Goal: Task Accomplishment & Management: Manage account settings

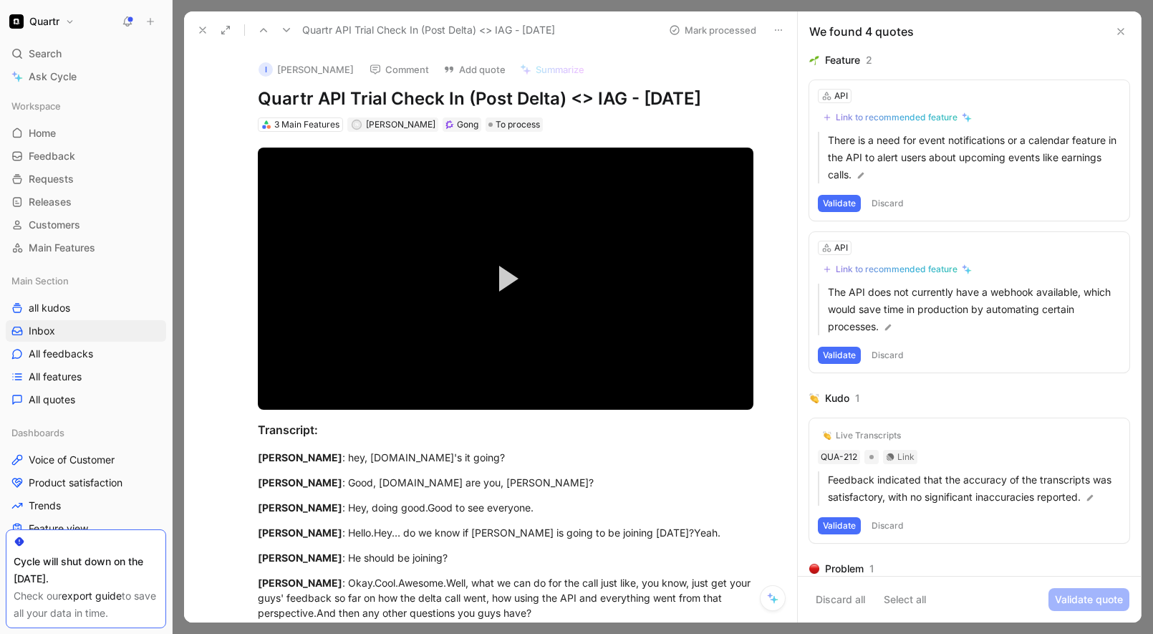
scroll to position [1054, 0]
click at [838, 200] on button "Validate" at bounding box center [839, 203] width 43 height 17
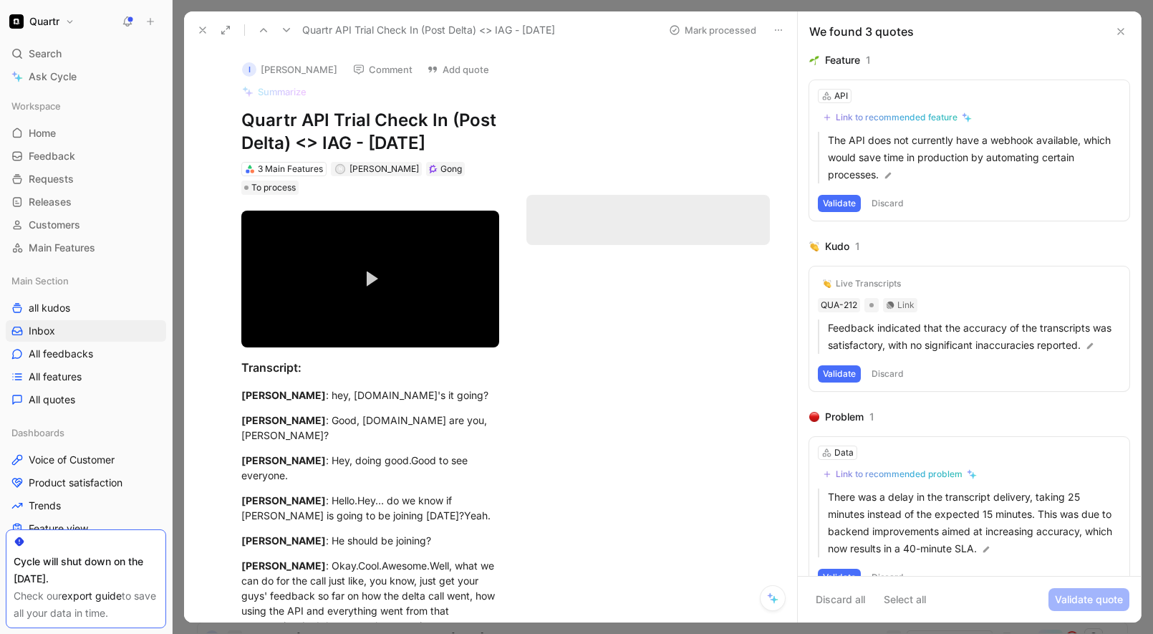
click at [838, 200] on button "Validate" at bounding box center [839, 203] width 43 height 17
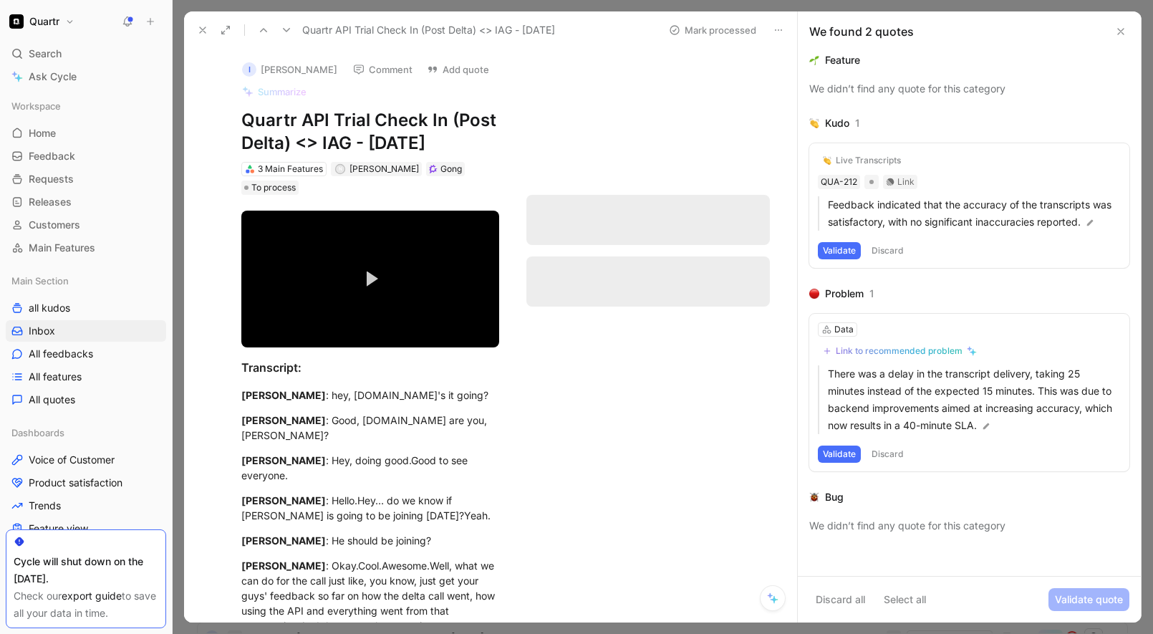
click at [889, 250] on button "Discard" at bounding box center [888, 250] width 42 height 17
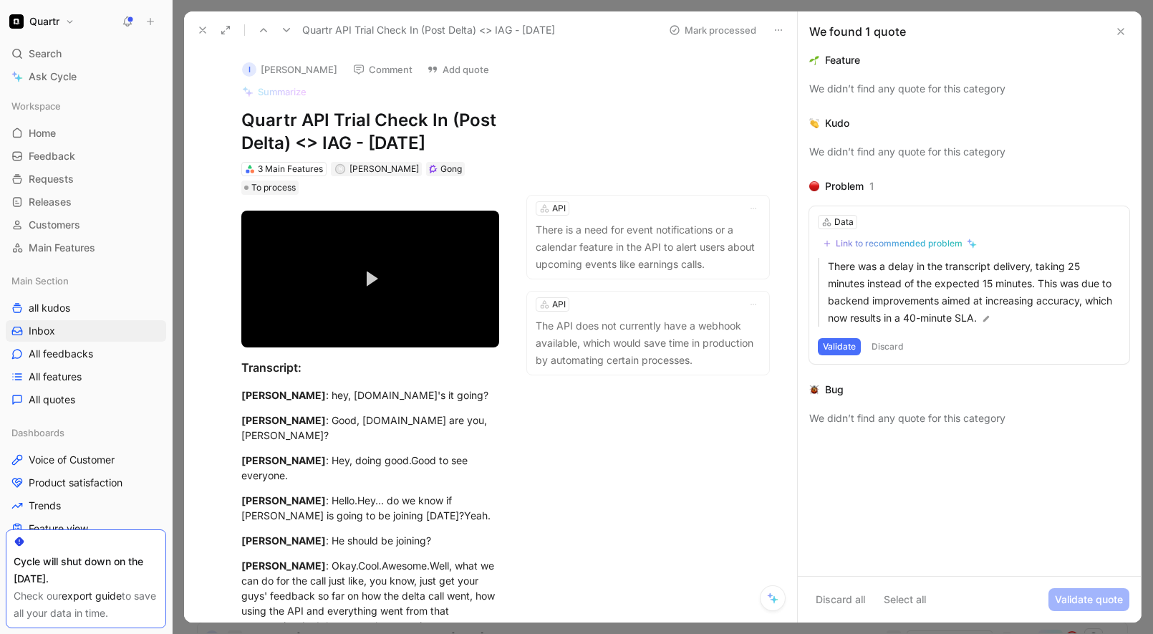
click at [894, 345] on button "Discard" at bounding box center [888, 346] width 42 height 17
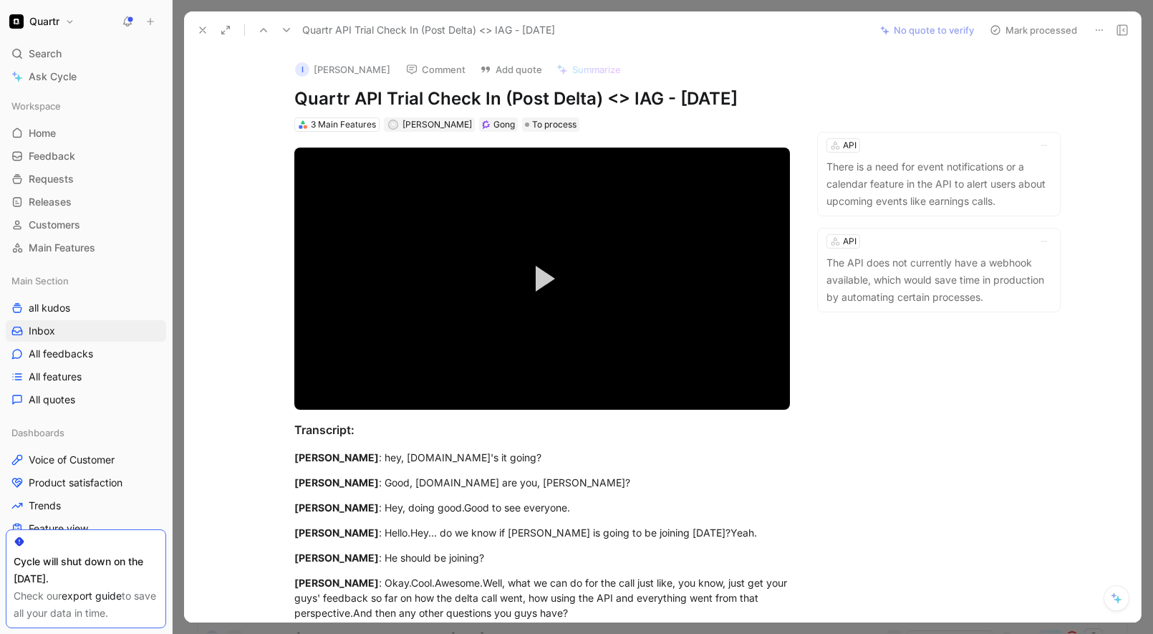
click at [1036, 35] on button "Mark processed" at bounding box center [1034, 30] width 100 height 20
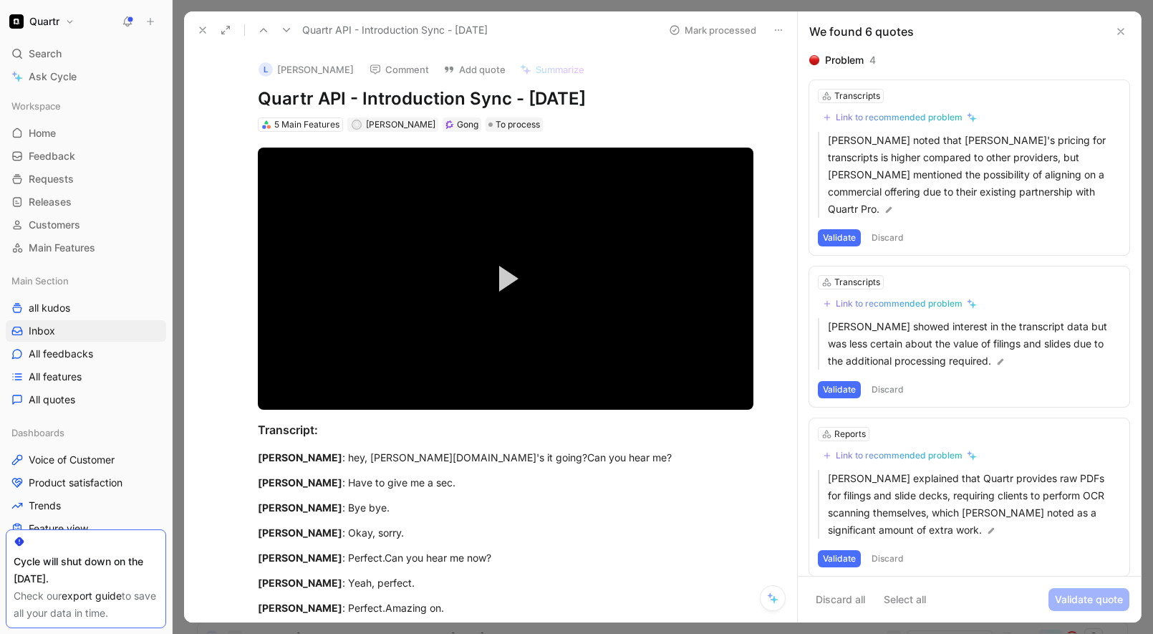
click at [883, 229] on button "Discard" at bounding box center [888, 237] width 42 height 17
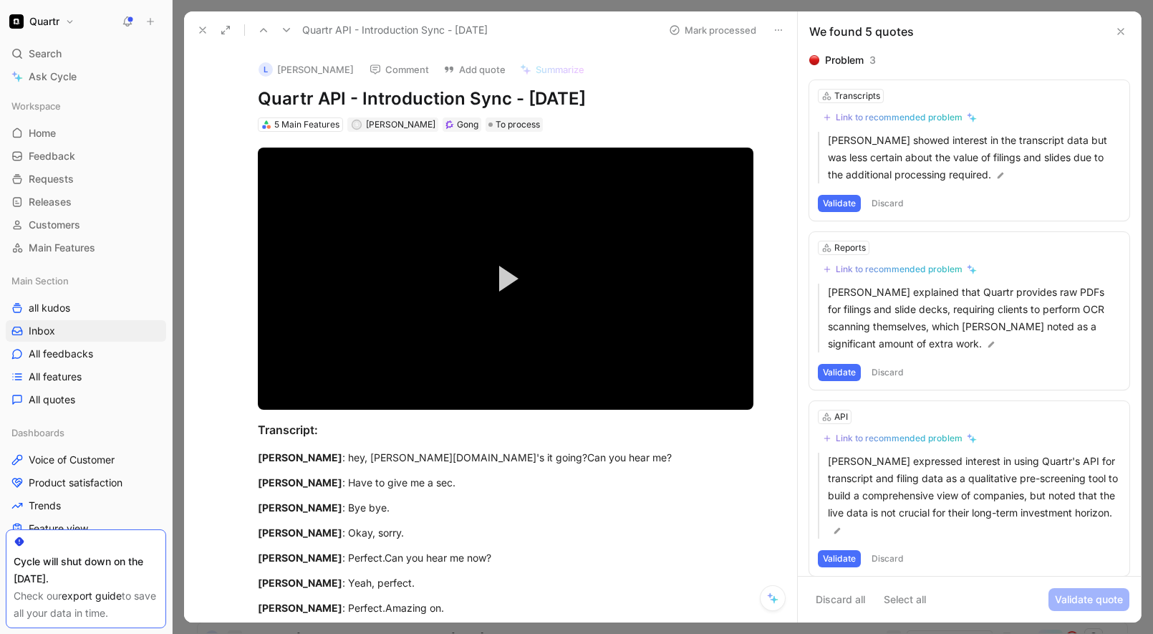
click at [887, 206] on button "Discard" at bounding box center [888, 203] width 42 height 17
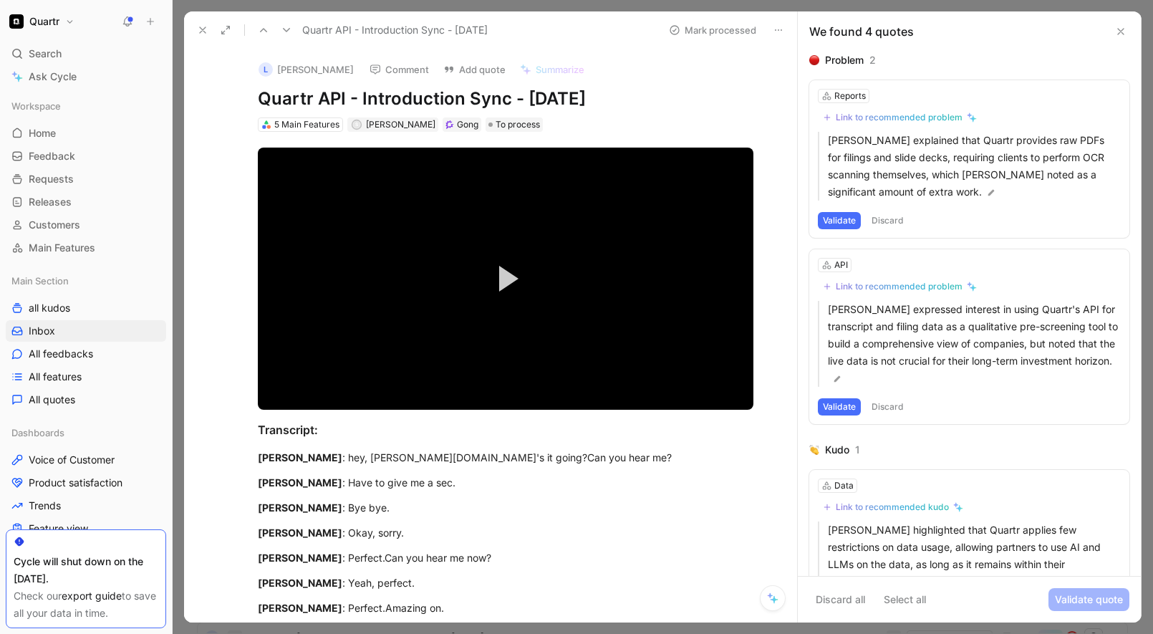
click at [887, 220] on button "Discard" at bounding box center [888, 220] width 42 height 17
click at [888, 216] on button "Discard" at bounding box center [888, 220] width 42 height 17
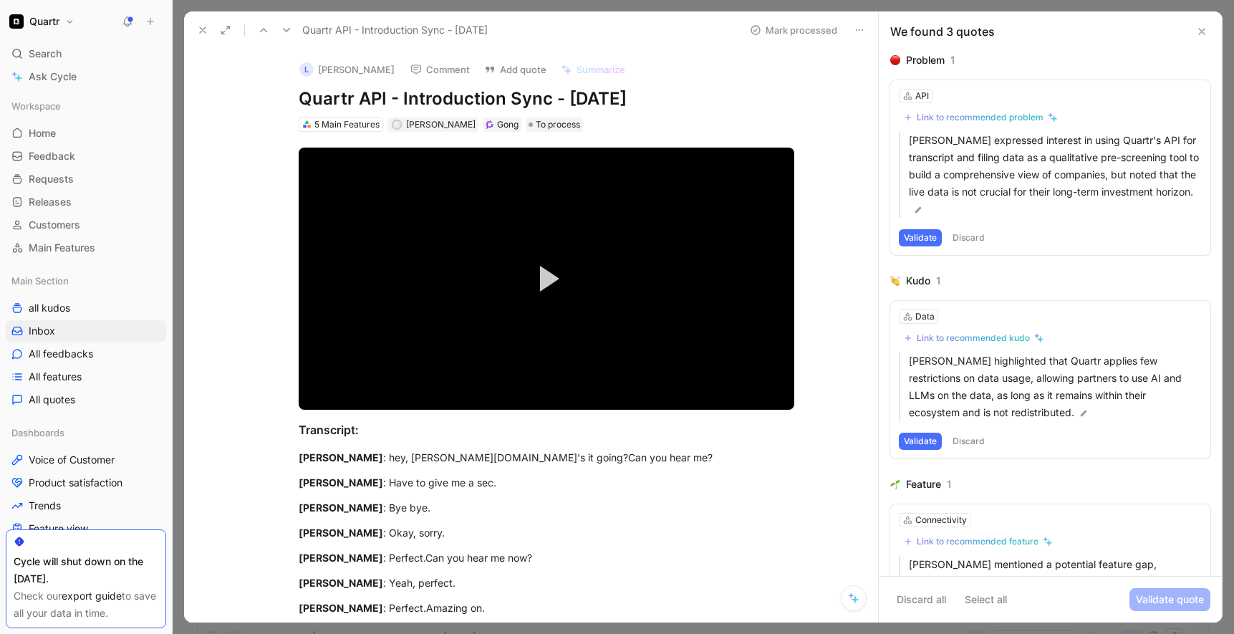
scroll to position [1166, 0]
click at [976, 229] on button "Discard" at bounding box center [969, 237] width 42 height 17
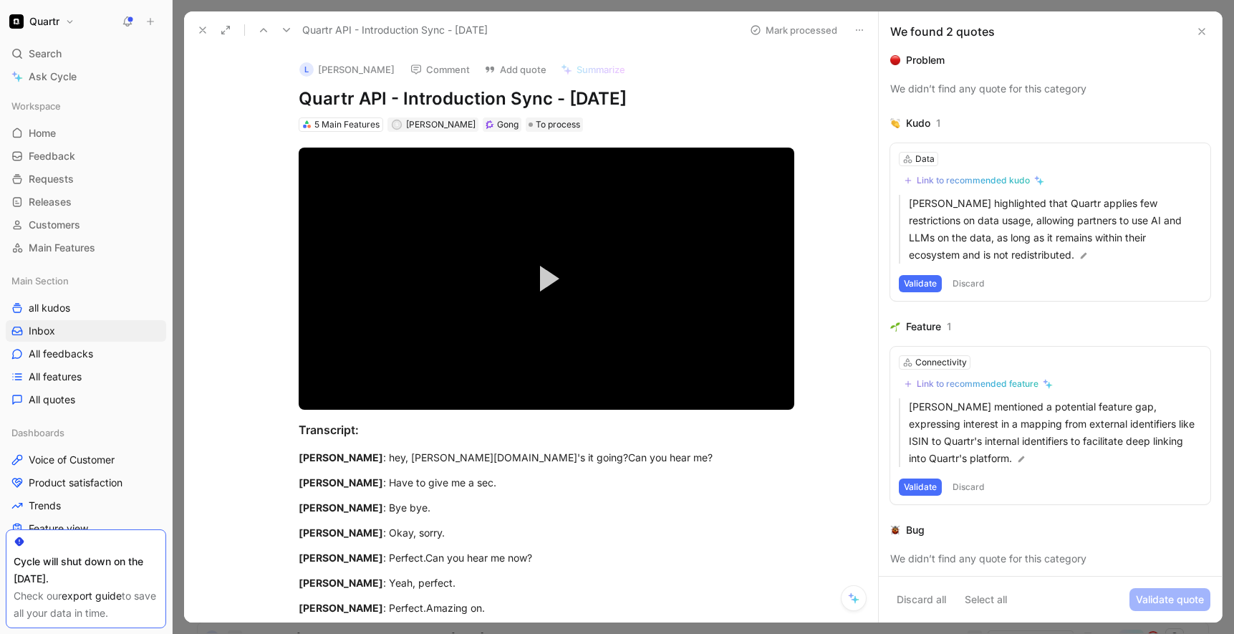
click at [967, 278] on button "Discard" at bounding box center [969, 283] width 42 height 17
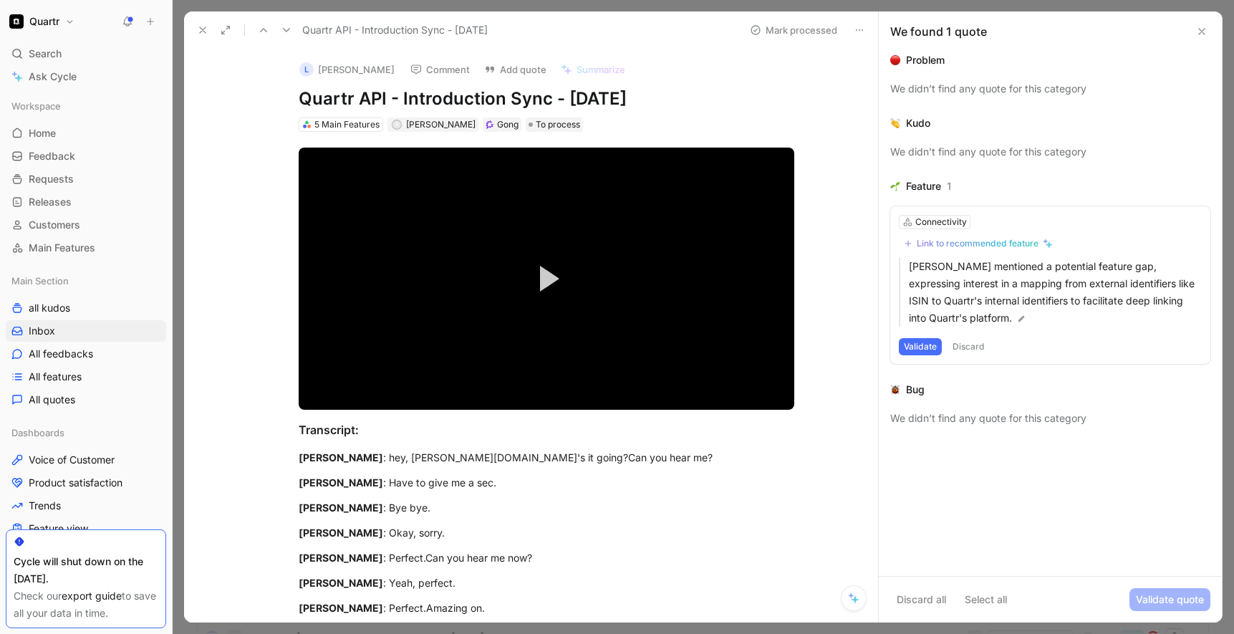
click at [974, 350] on button "Discard" at bounding box center [969, 346] width 42 height 17
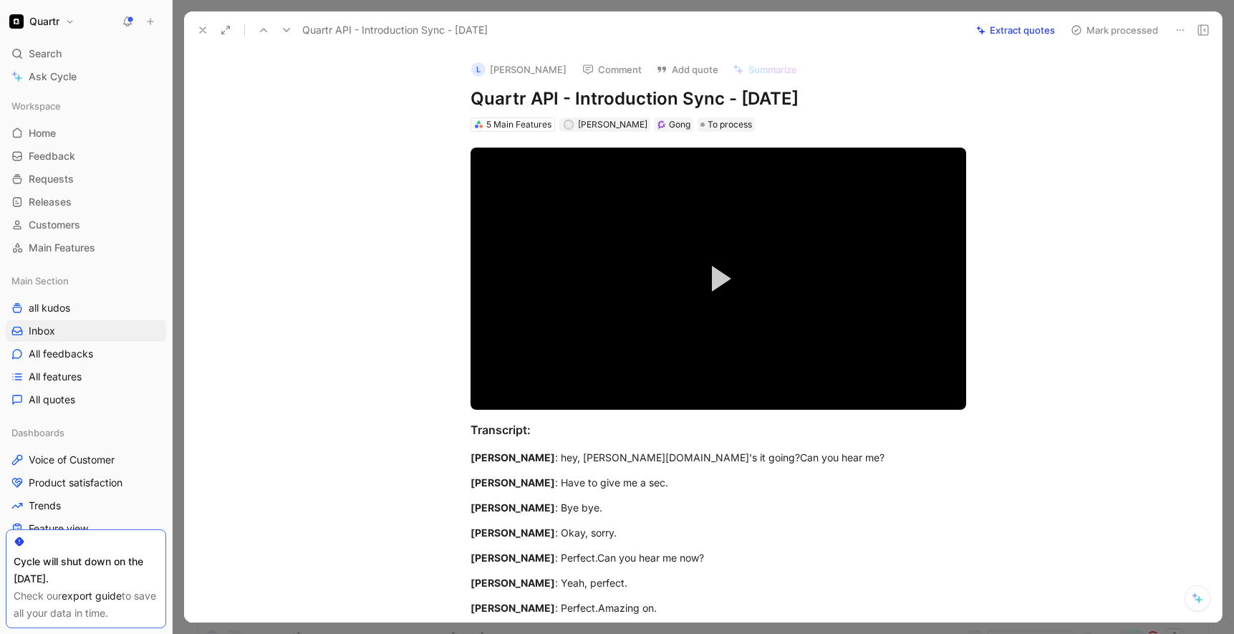
click at [1110, 34] on button "Mark processed" at bounding box center [1115, 30] width 100 height 20
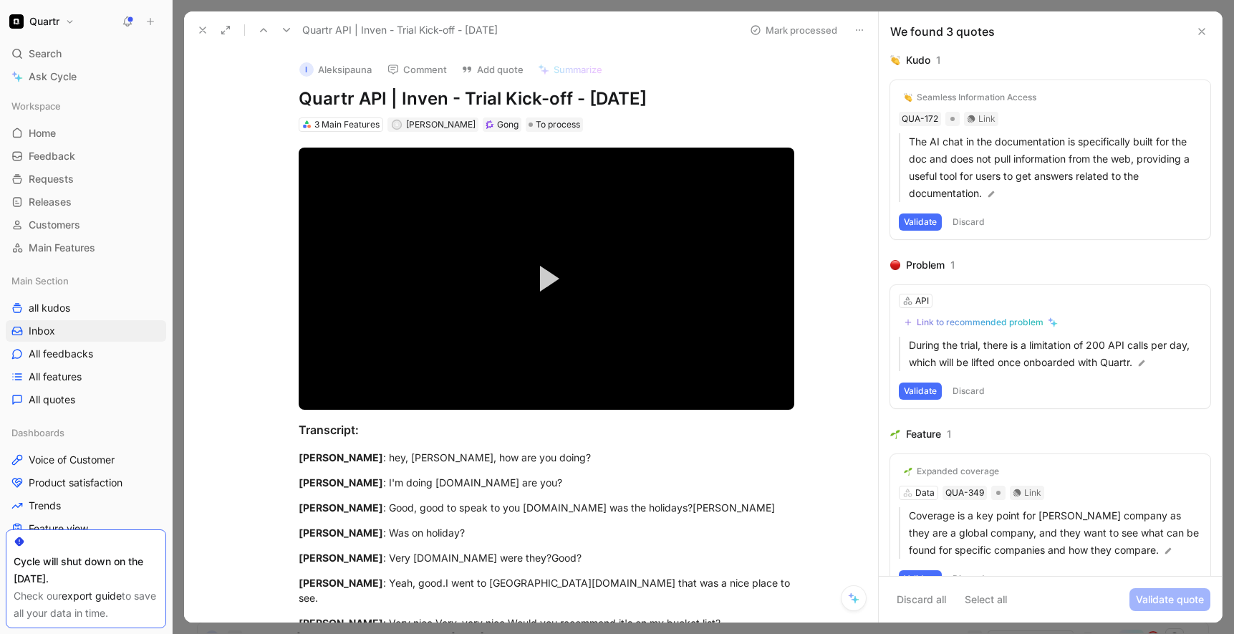
click at [966, 221] on button "Discard" at bounding box center [969, 221] width 42 height 17
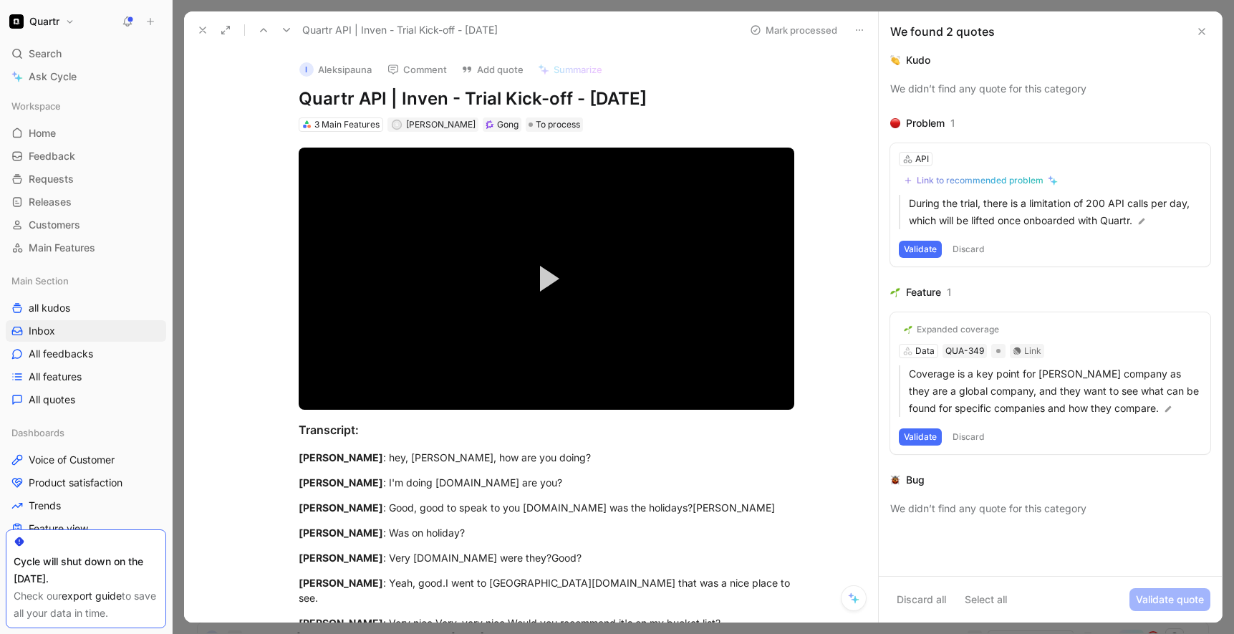
click at [974, 250] on button "Discard" at bounding box center [969, 249] width 42 height 17
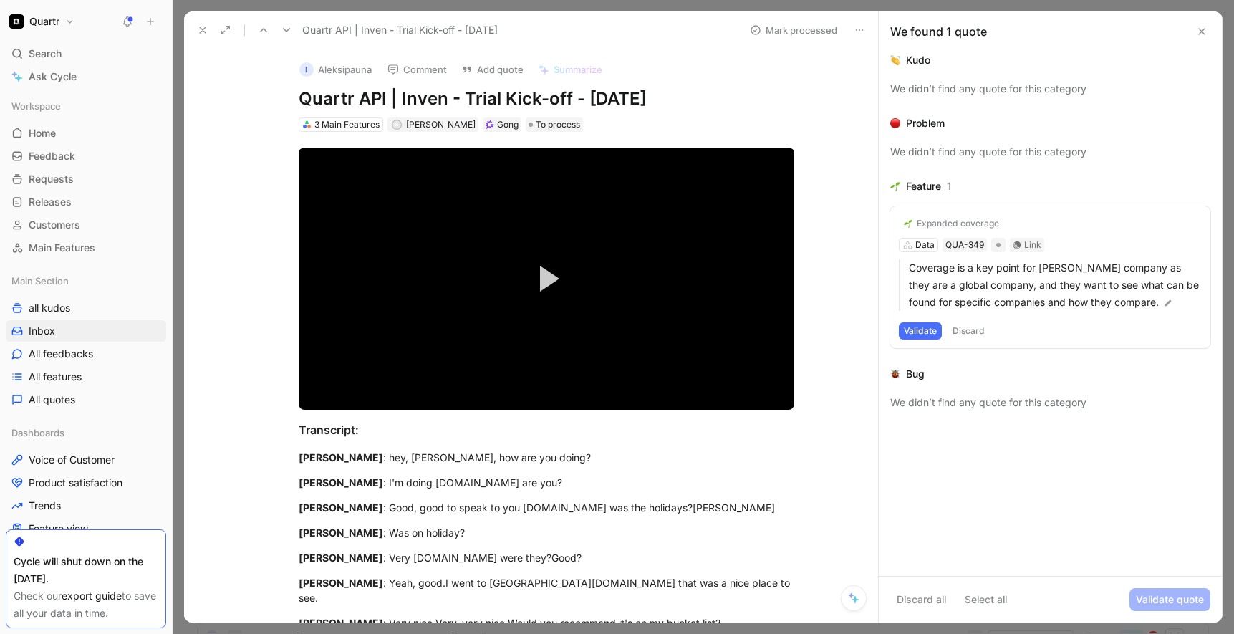
click at [966, 328] on button "Discard" at bounding box center [969, 330] width 42 height 17
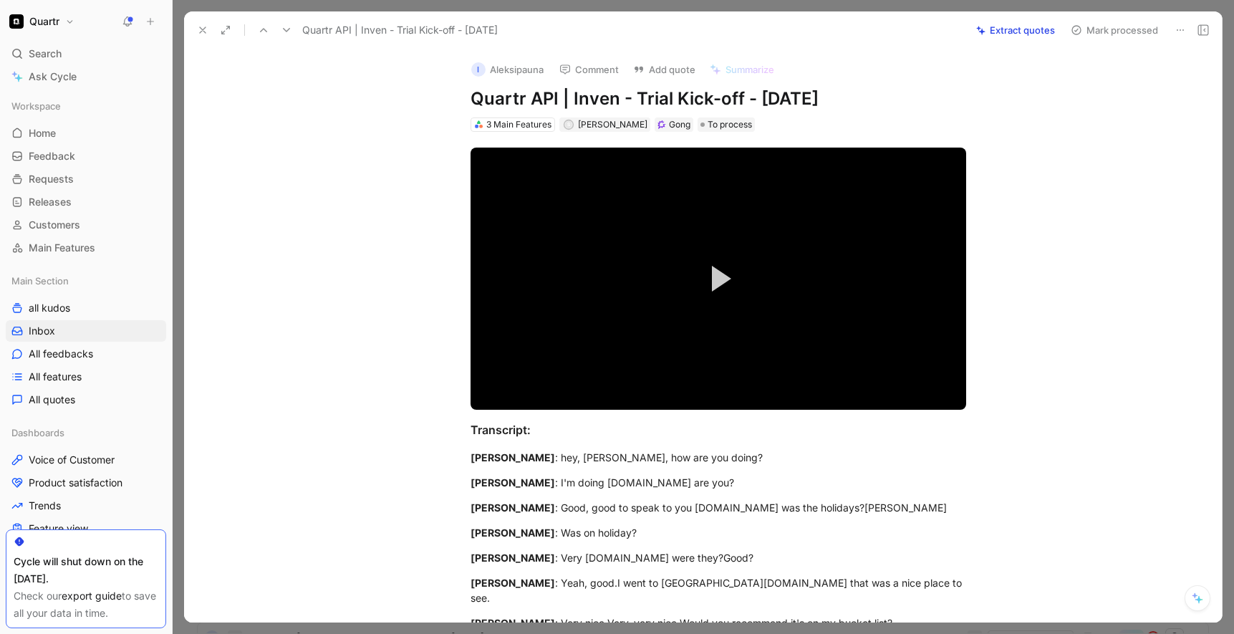
click at [1097, 34] on button "Mark processed" at bounding box center [1115, 30] width 100 height 20
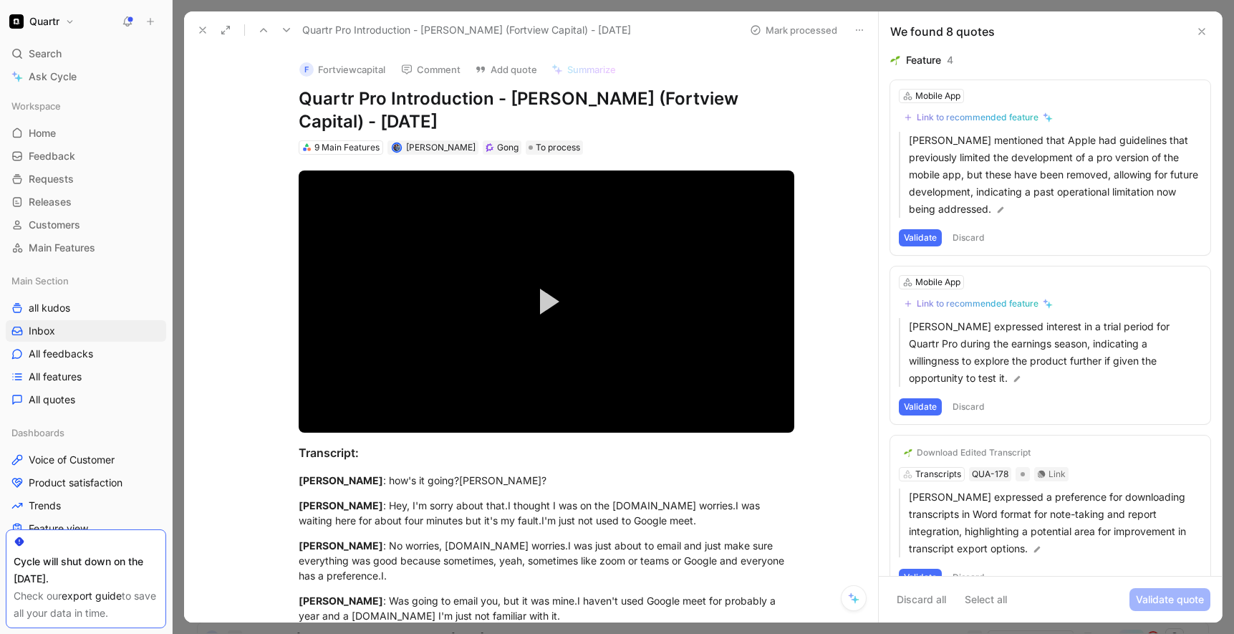
click at [966, 234] on button "Discard" at bounding box center [969, 237] width 42 height 17
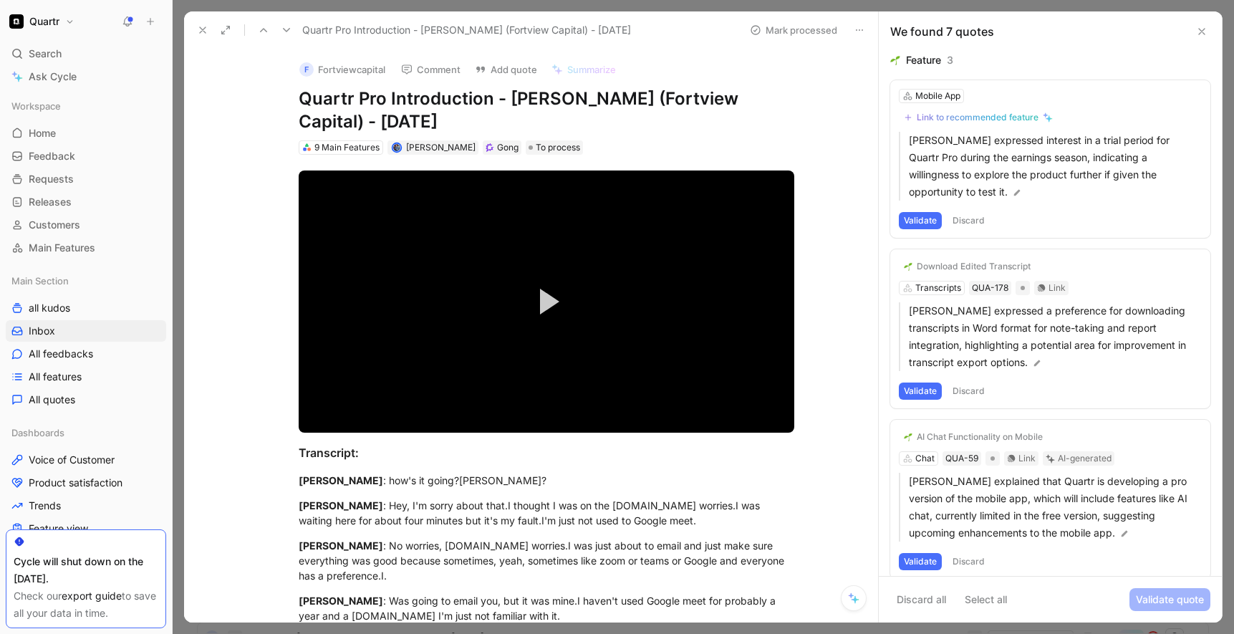
click at [965, 221] on button "Discard" at bounding box center [969, 220] width 42 height 17
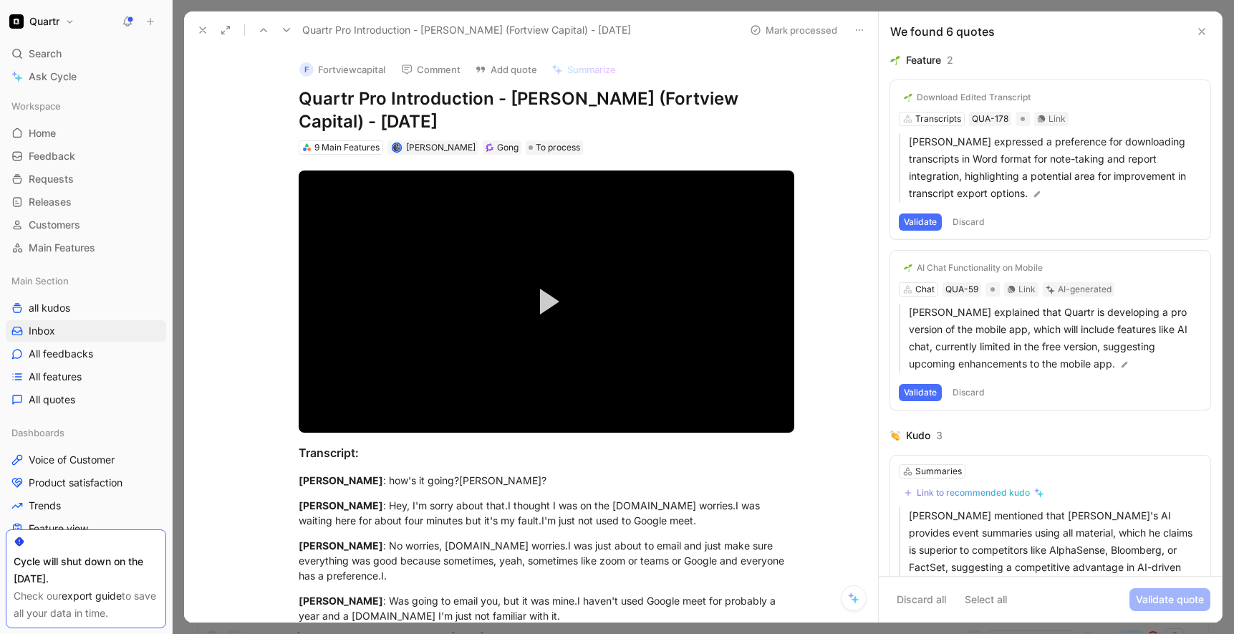
click at [974, 222] on button "Discard" at bounding box center [969, 221] width 42 height 17
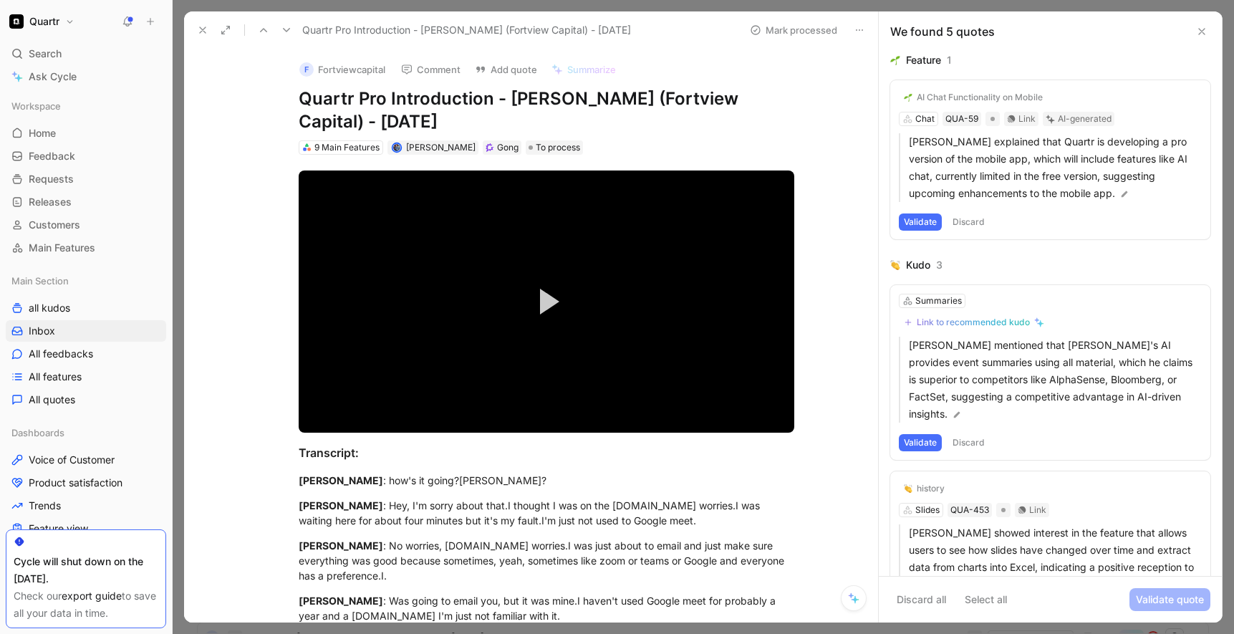
click at [975, 224] on button "Discard" at bounding box center [969, 221] width 42 height 17
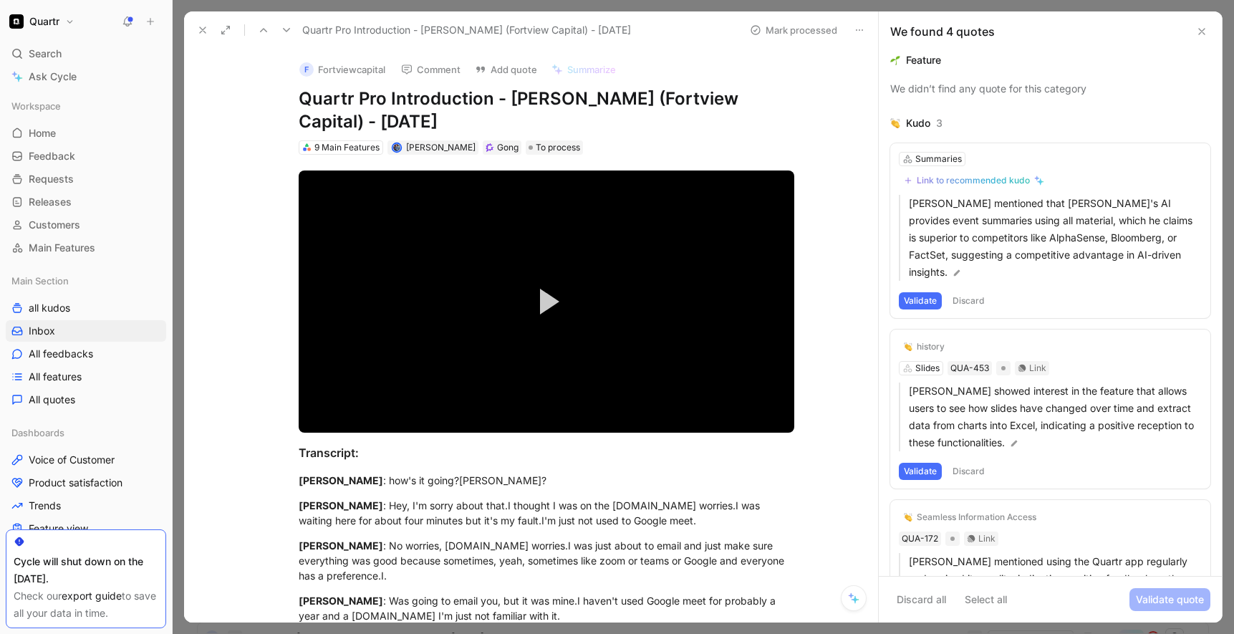
click at [976, 292] on button "Discard" at bounding box center [969, 300] width 42 height 17
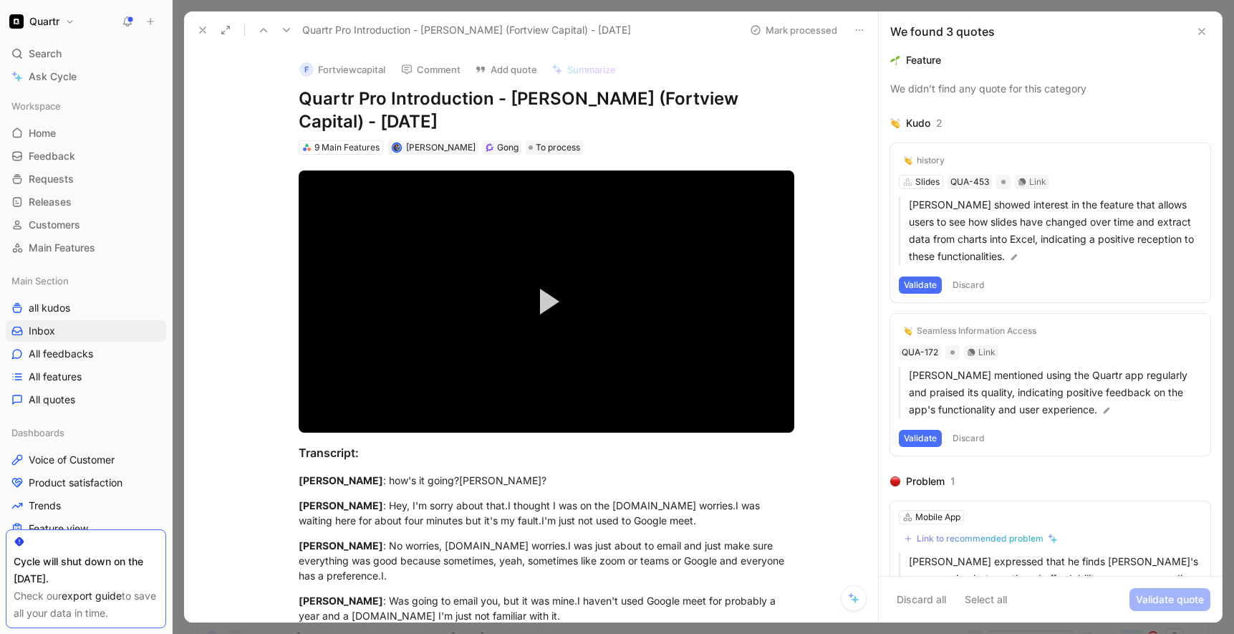
click at [918, 286] on button "Validate" at bounding box center [920, 285] width 43 height 17
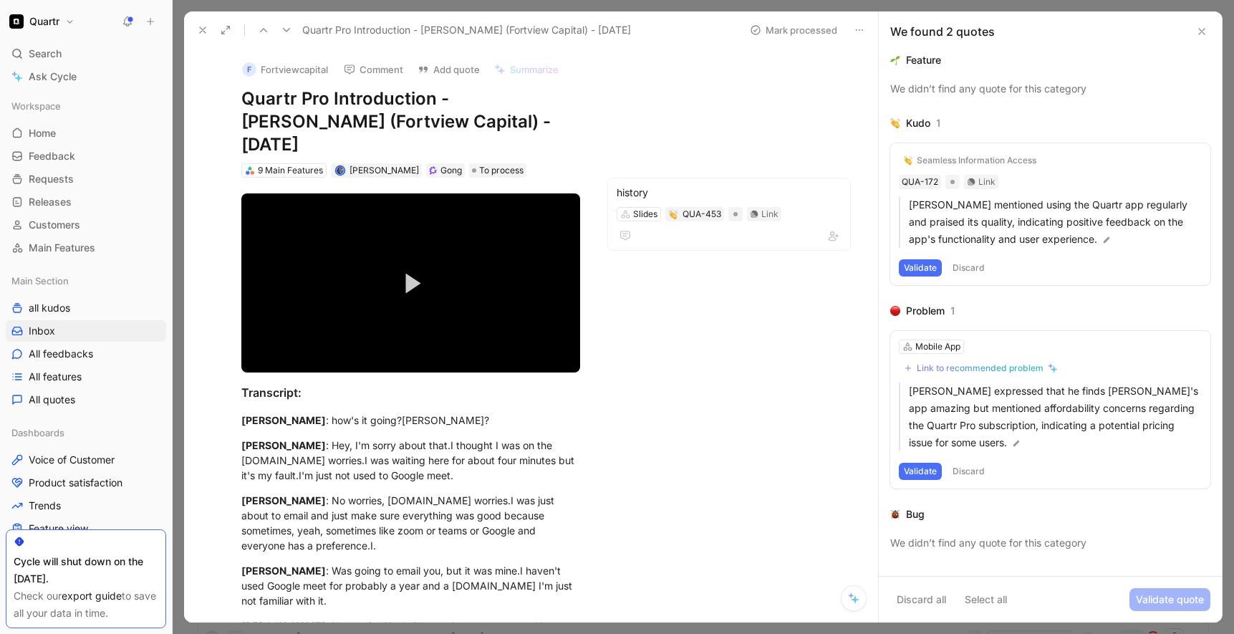
click at [966, 267] on button "Discard" at bounding box center [969, 267] width 42 height 17
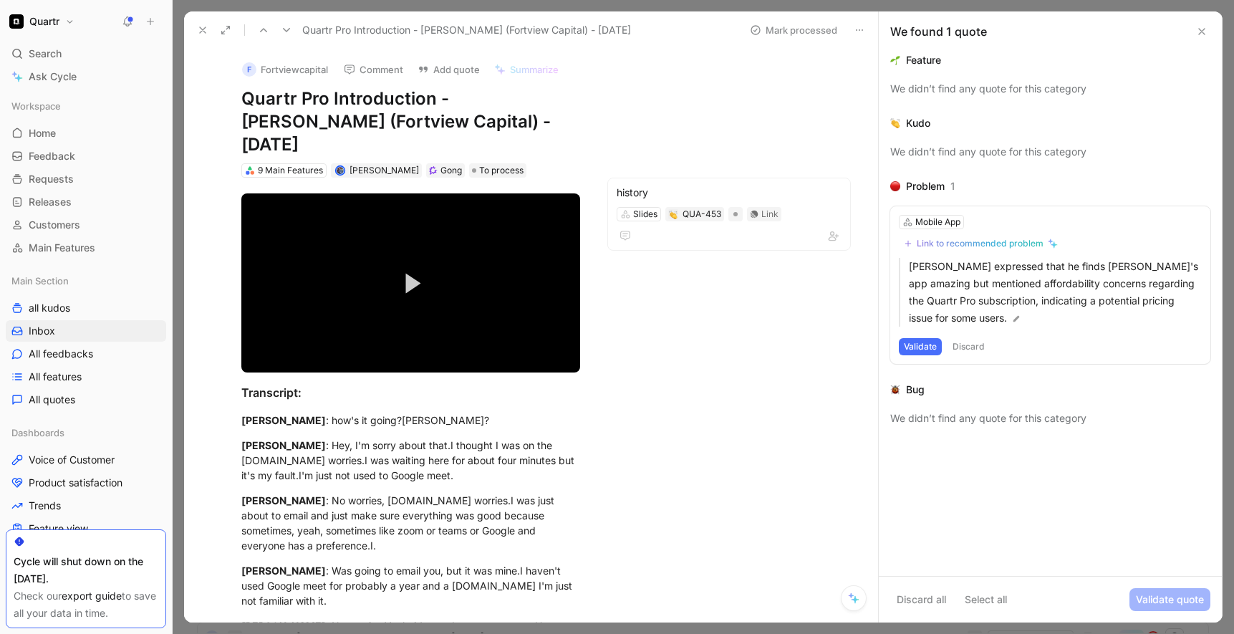
click at [969, 348] on button "Discard" at bounding box center [969, 346] width 42 height 17
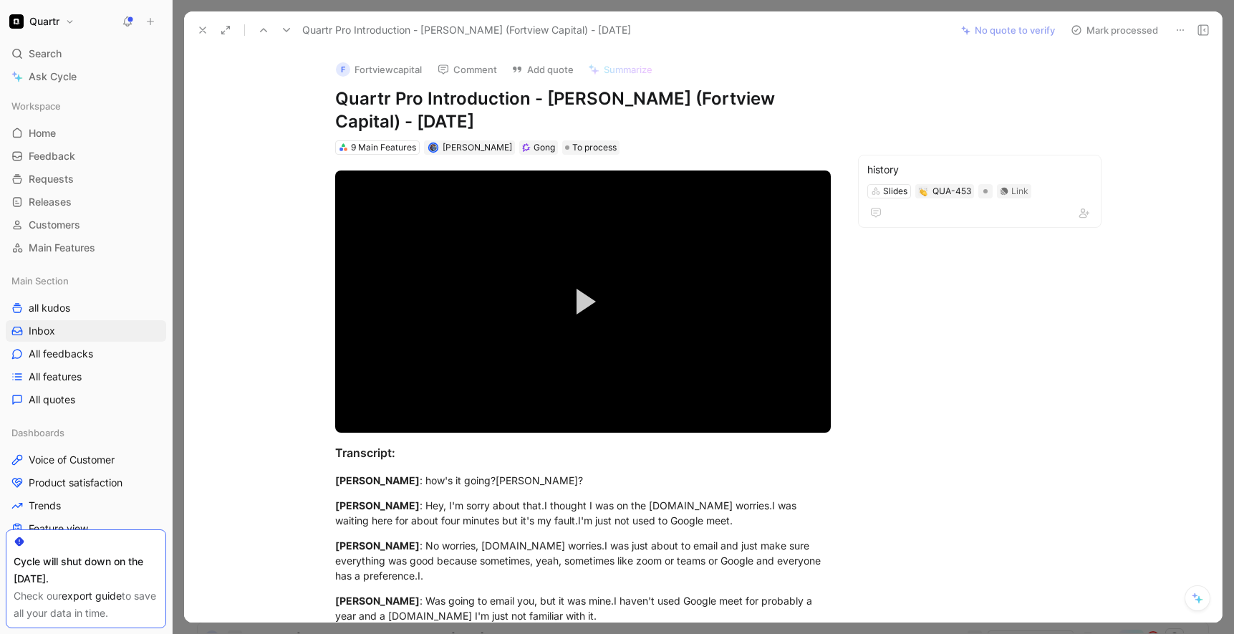
click at [1110, 36] on button "Mark processed" at bounding box center [1115, 30] width 100 height 20
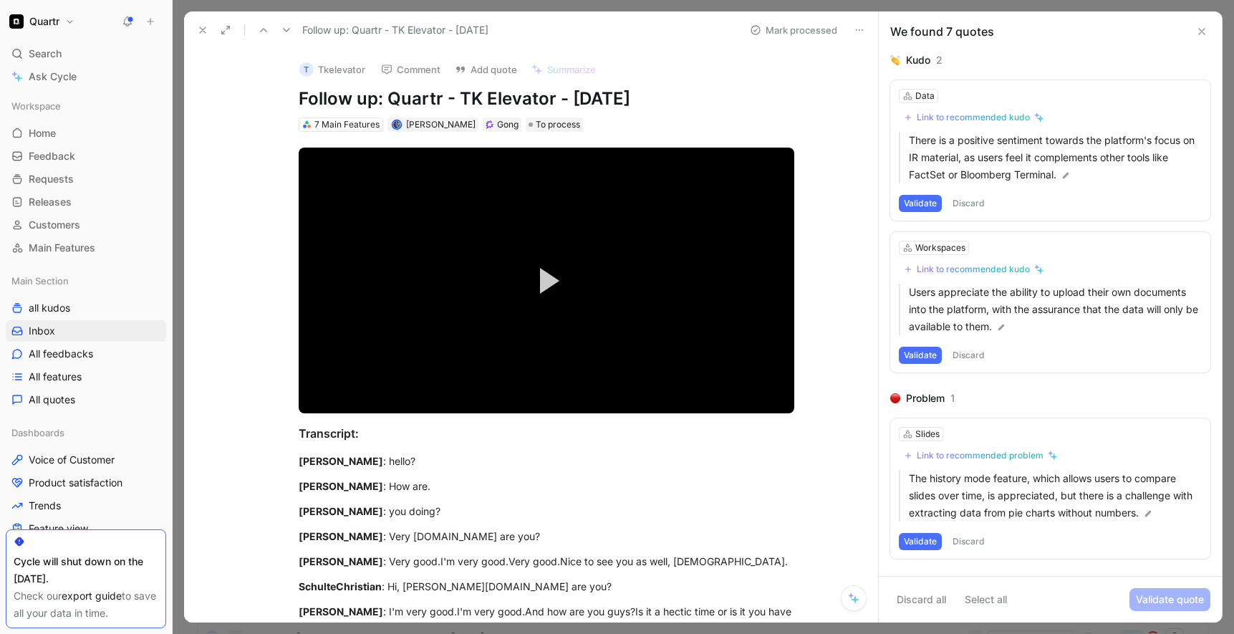
click at [976, 200] on button "Discard" at bounding box center [969, 203] width 42 height 17
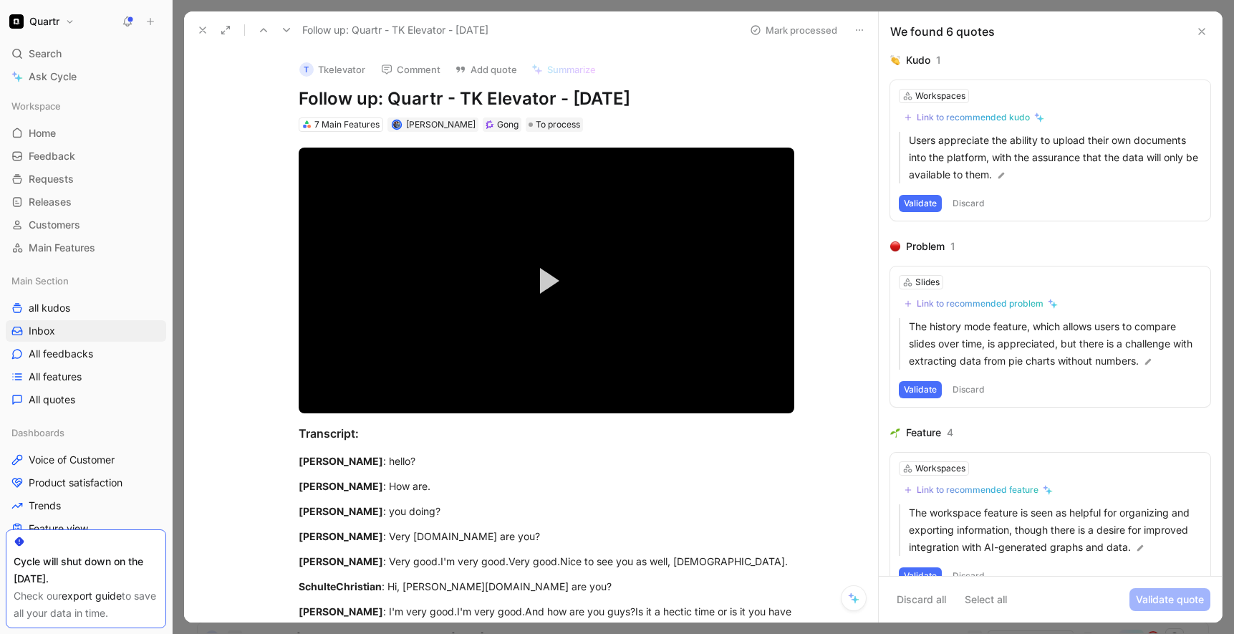
click at [976, 200] on button "Discard" at bounding box center [969, 203] width 42 height 17
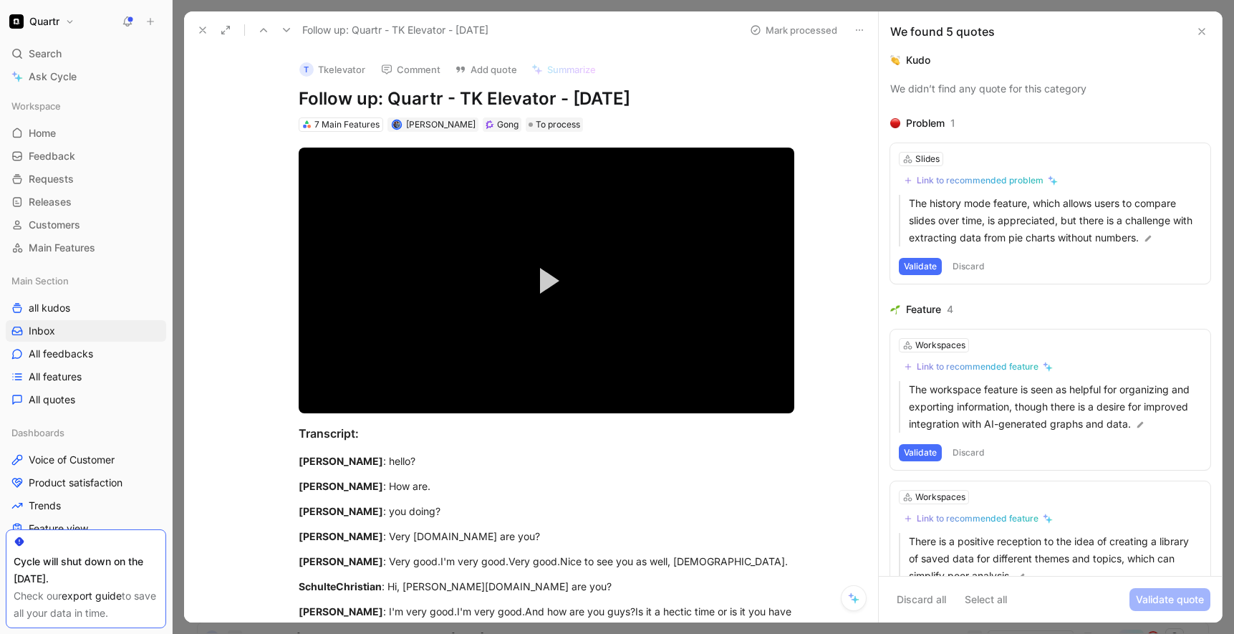
click at [966, 264] on button "Discard" at bounding box center [969, 266] width 42 height 17
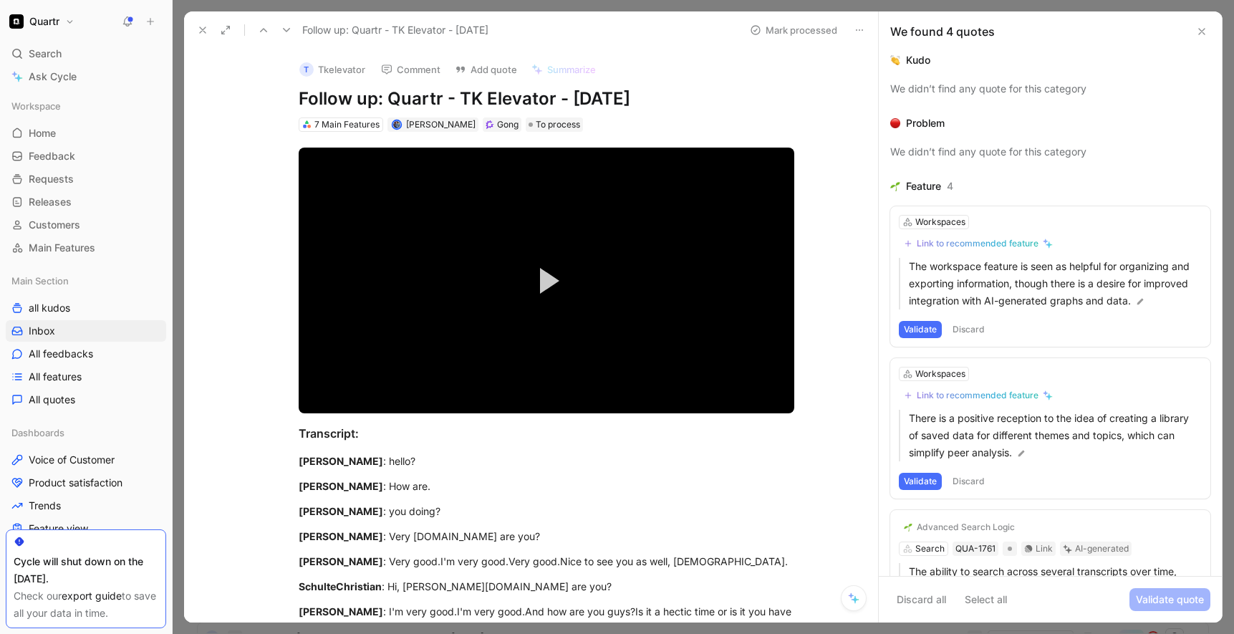
click at [966, 325] on button "Discard" at bounding box center [969, 329] width 42 height 17
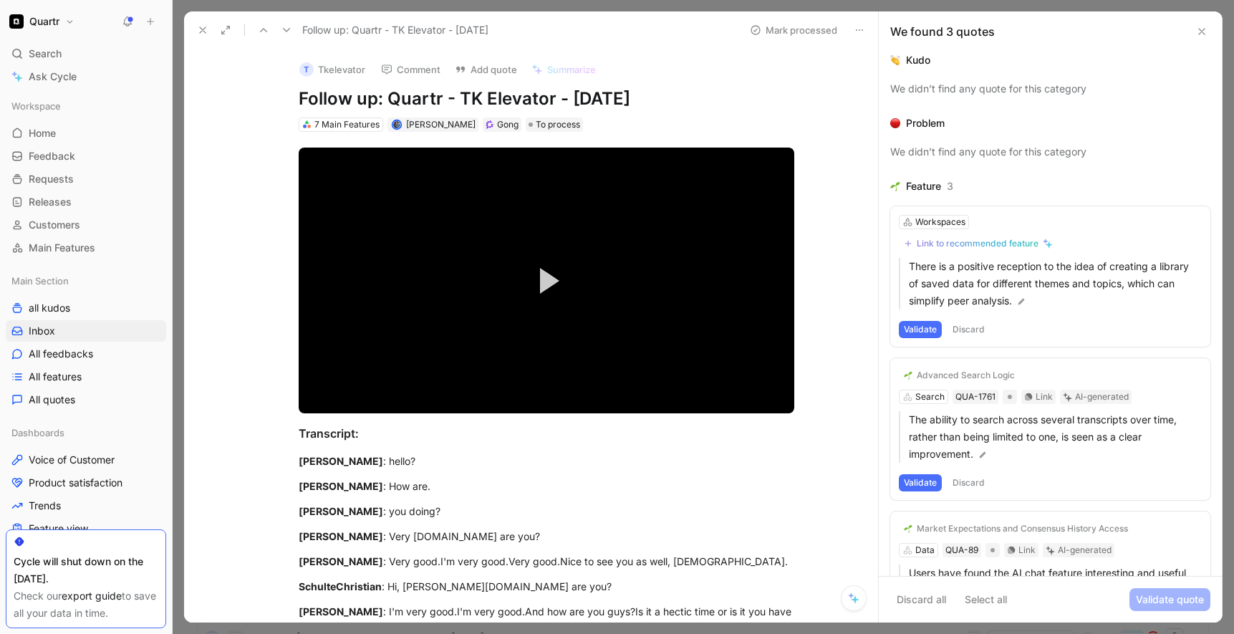
click at [969, 333] on button "Discard" at bounding box center [969, 329] width 42 height 17
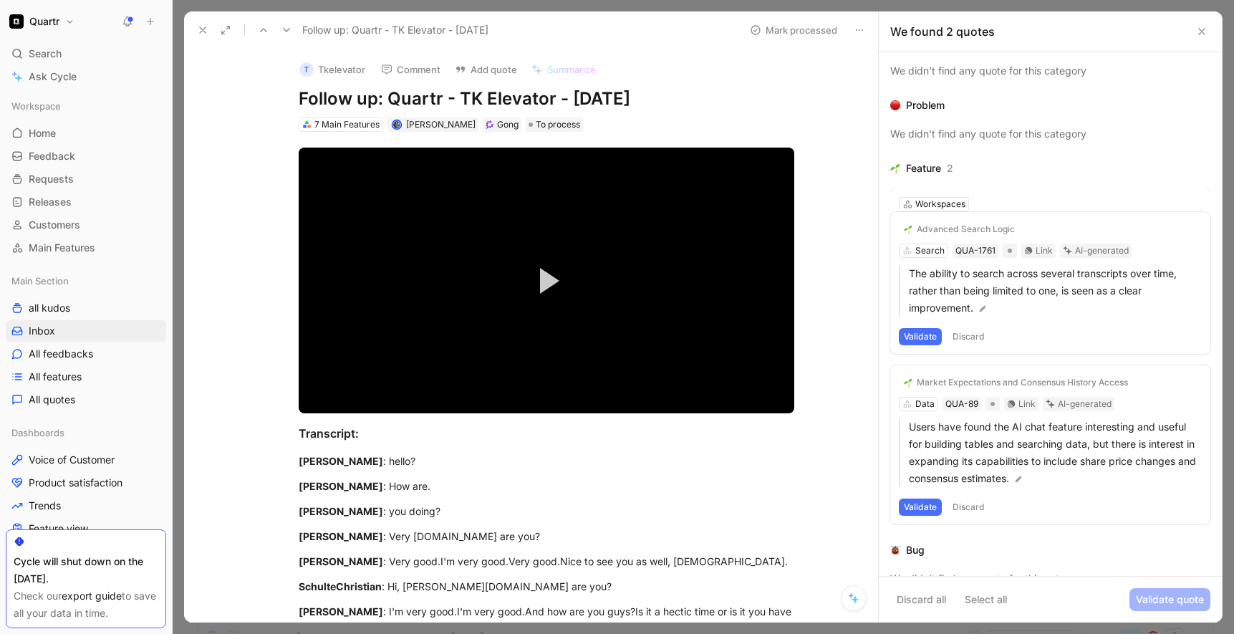
scroll to position [18, 0]
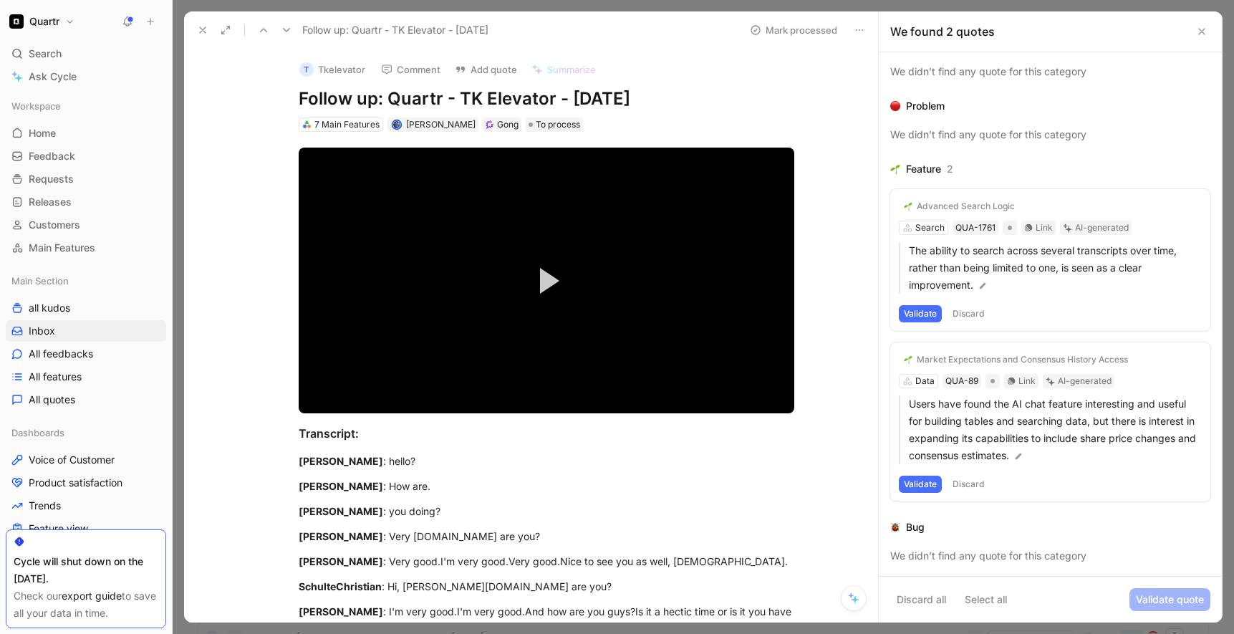
click at [970, 316] on button "Discard" at bounding box center [969, 313] width 42 height 17
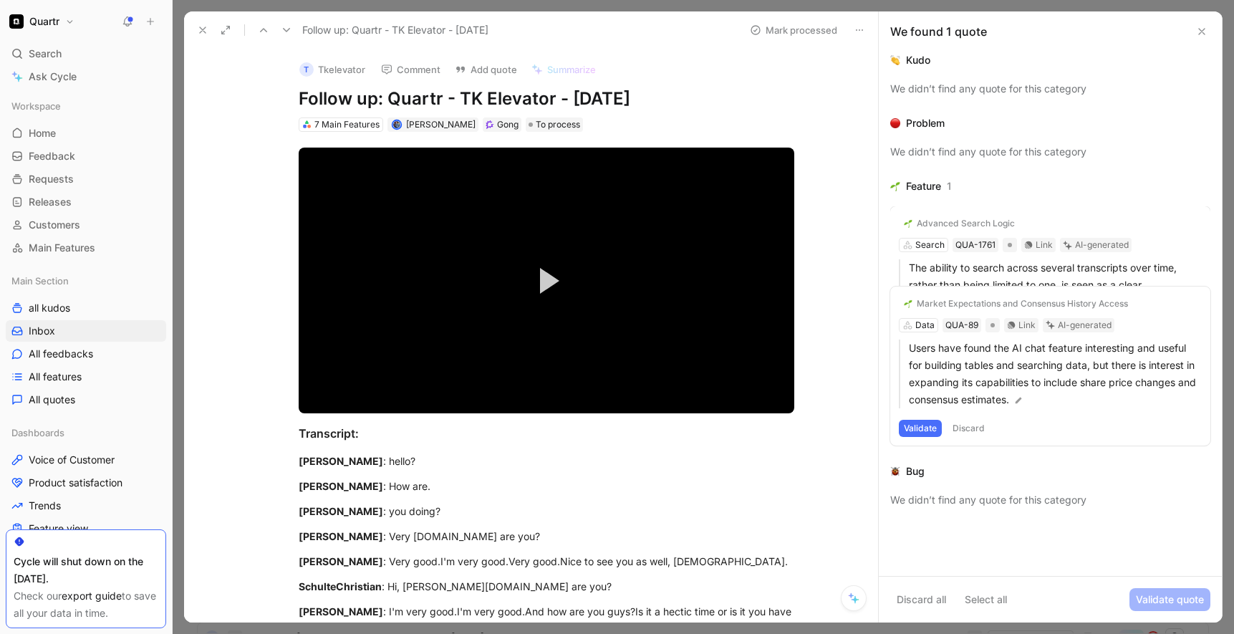
scroll to position [0, 0]
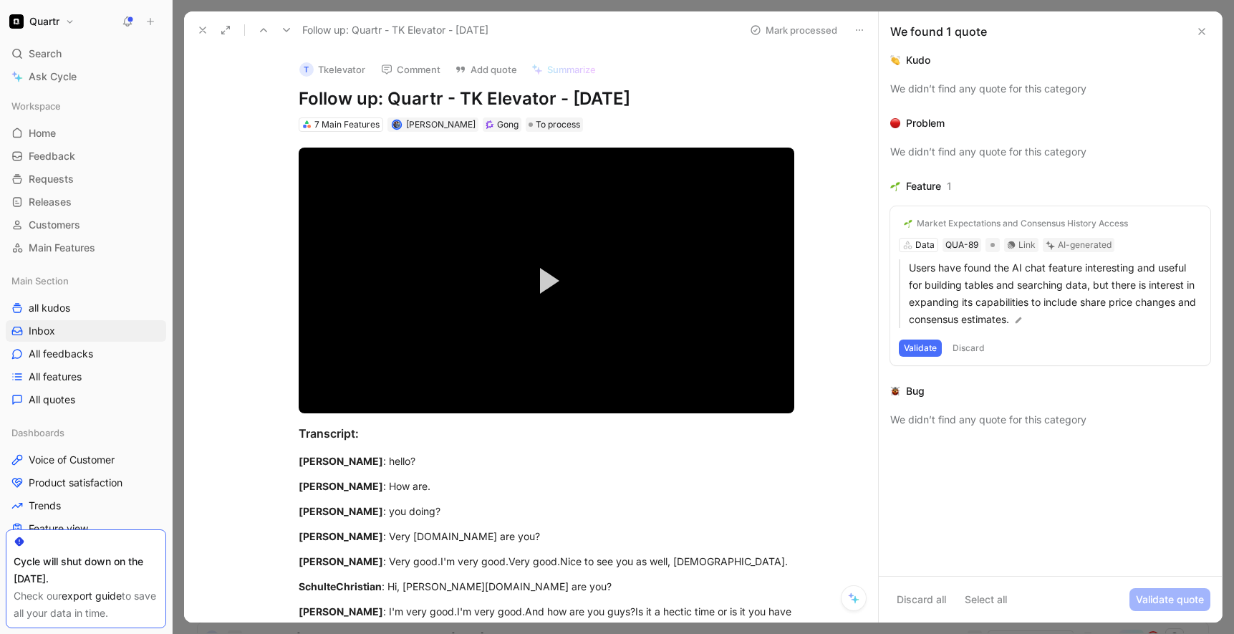
click at [925, 345] on button "Validate" at bounding box center [920, 348] width 43 height 17
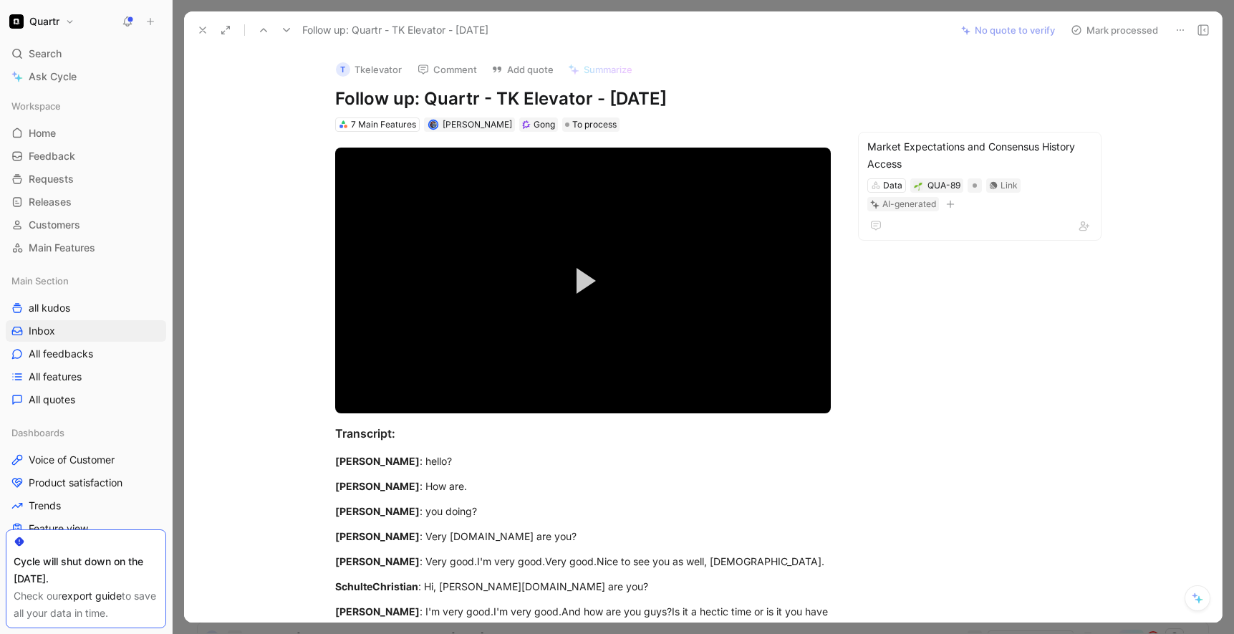
click at [1108, 29] on button "Mark processed" at bounding box center [1115, 30] width 100 height 20
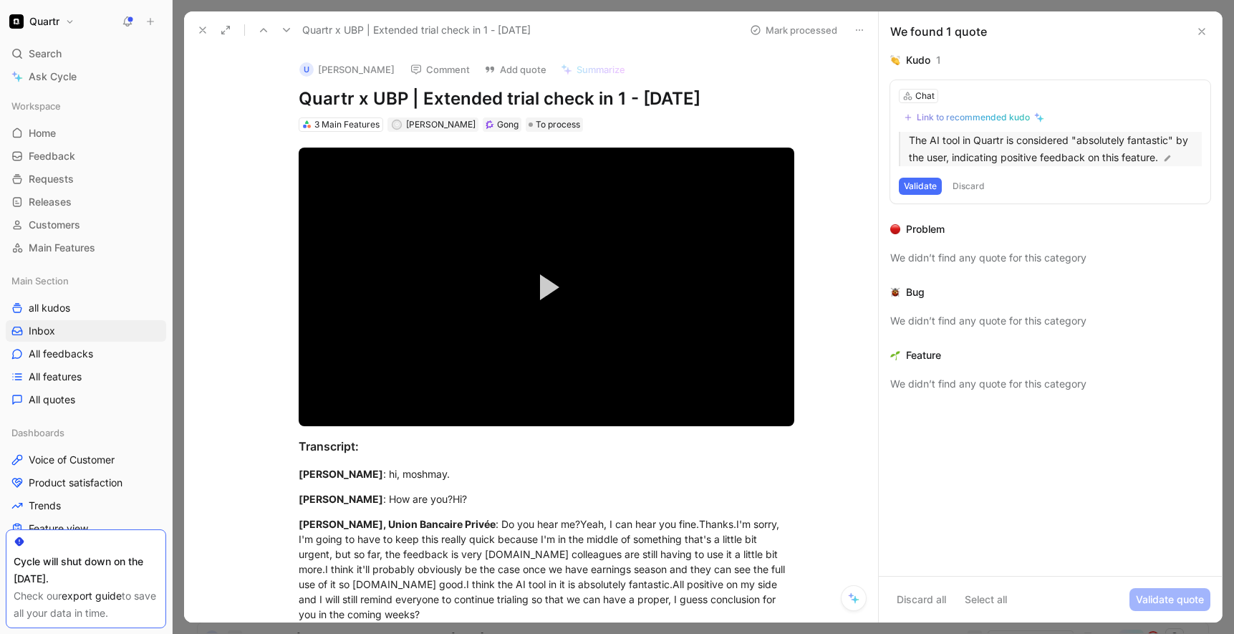
drag, startPoint x: 911, startPoint y: 138, endPoint x: 949, endPoint y: 164, distance: 45.9
click at [949, 164] on p "The AI tool in Quartr is considered "absolutely fantastic" by the user, indicat…" at bounding box center [1055, 149] width 293 height 34
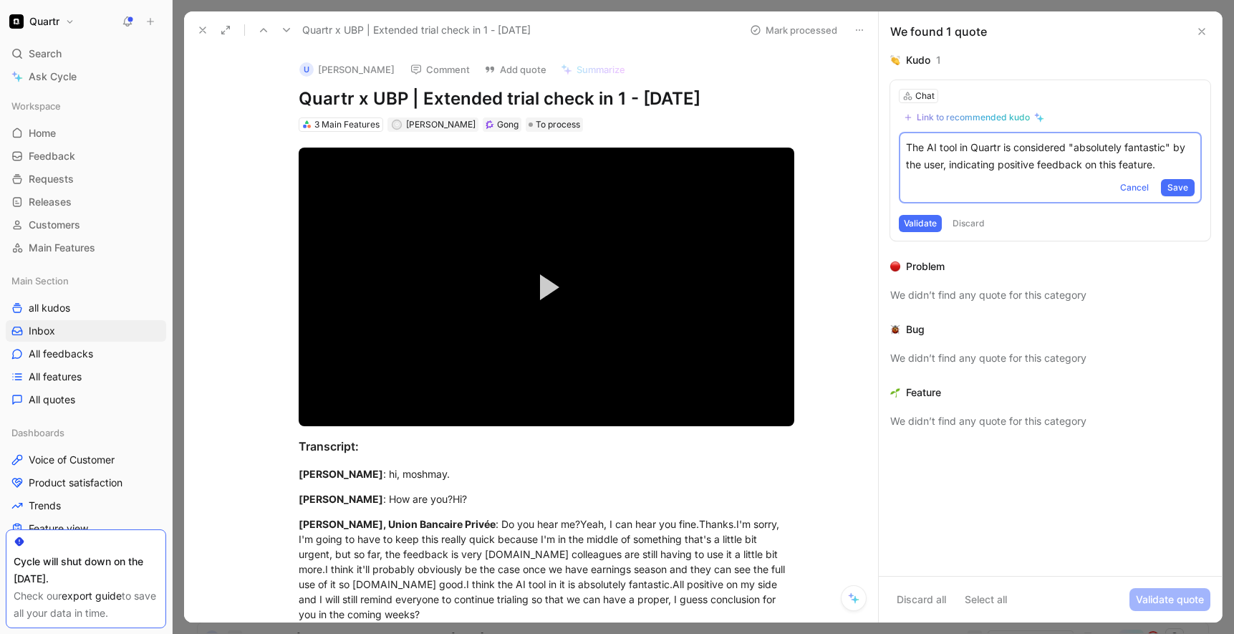
drag, startPoint x: 948, startPoint y: 165, endPoint x: 894, endPoint y: 146, distance: 57.8
click at [894, 146] on div "Chat Link to recommended kudo The AI tool in Quartr is considered "absolutely f…" at bounding box center [1050, 160] width 320 height 160
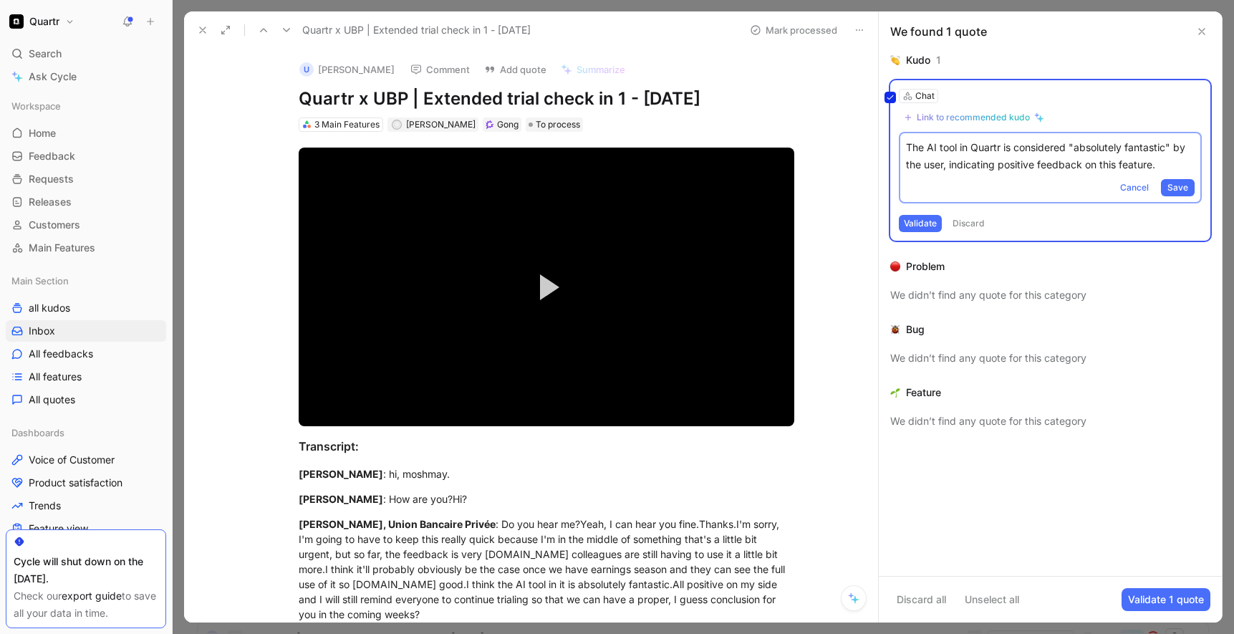
click at [964, 221] on div "Chat Link to recommended kudo The AI tool in Quartr is considered "absolutely f…" at bounding box center [1050, 160] width 320 height 160
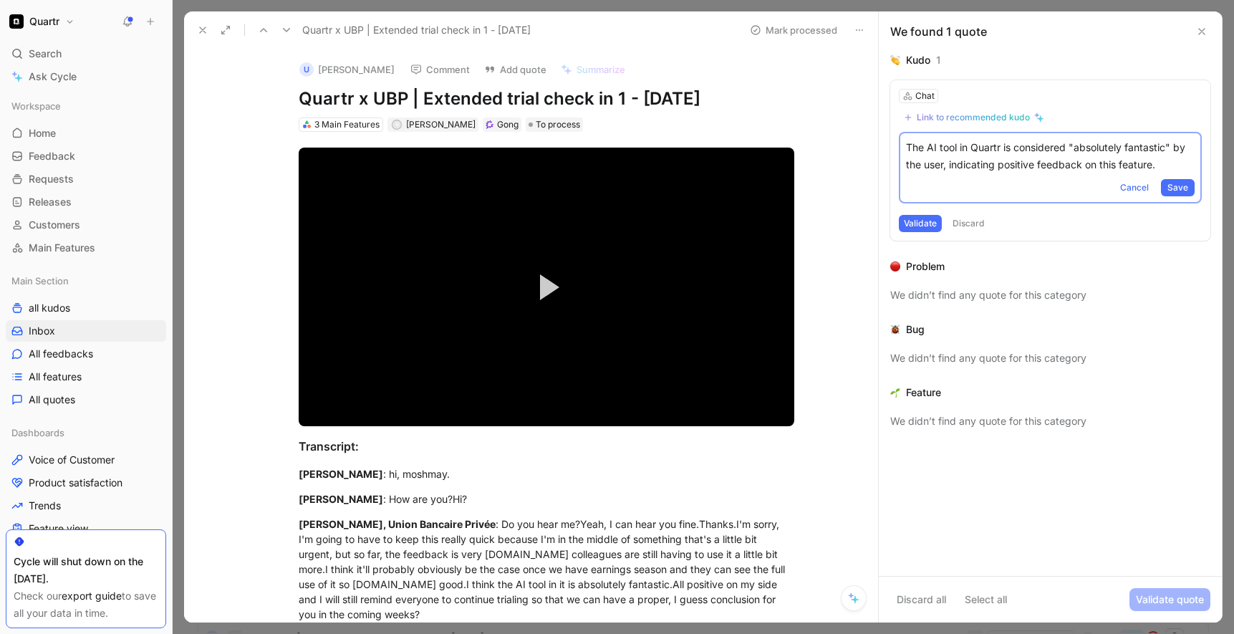
click at [969, 225] on button "Discard" at bounding box center [969, 223] width 42 height 17
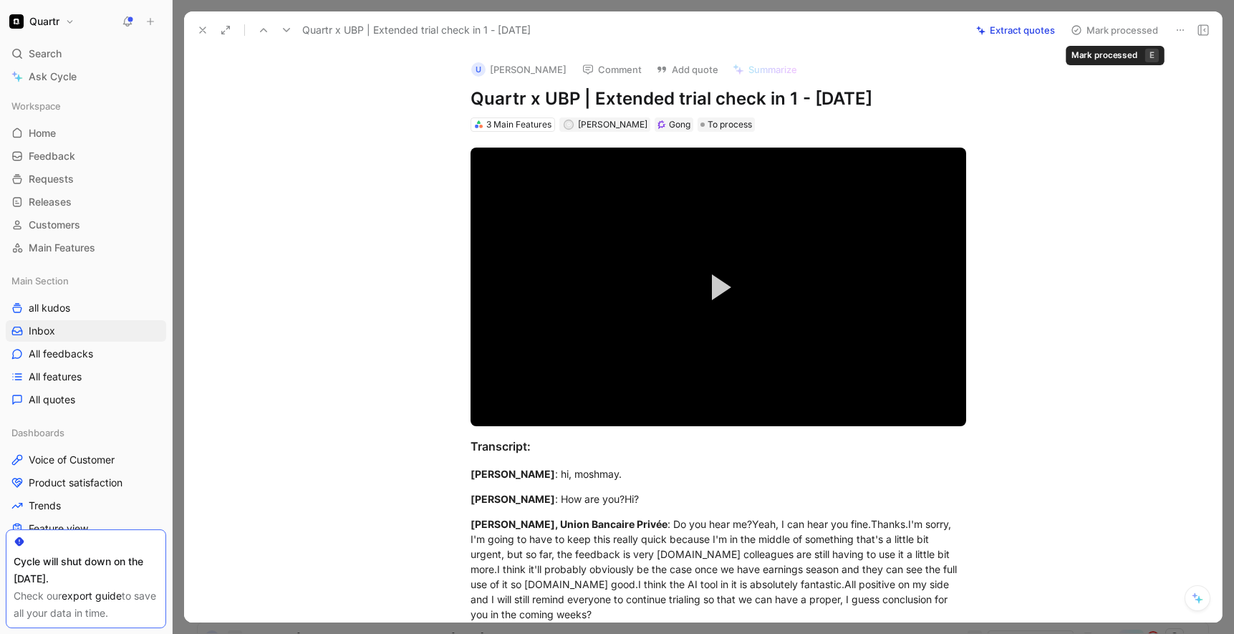
click at [1135, 28] on button "Mark processed" at bounding box center [1115, 30] width 100 height 20
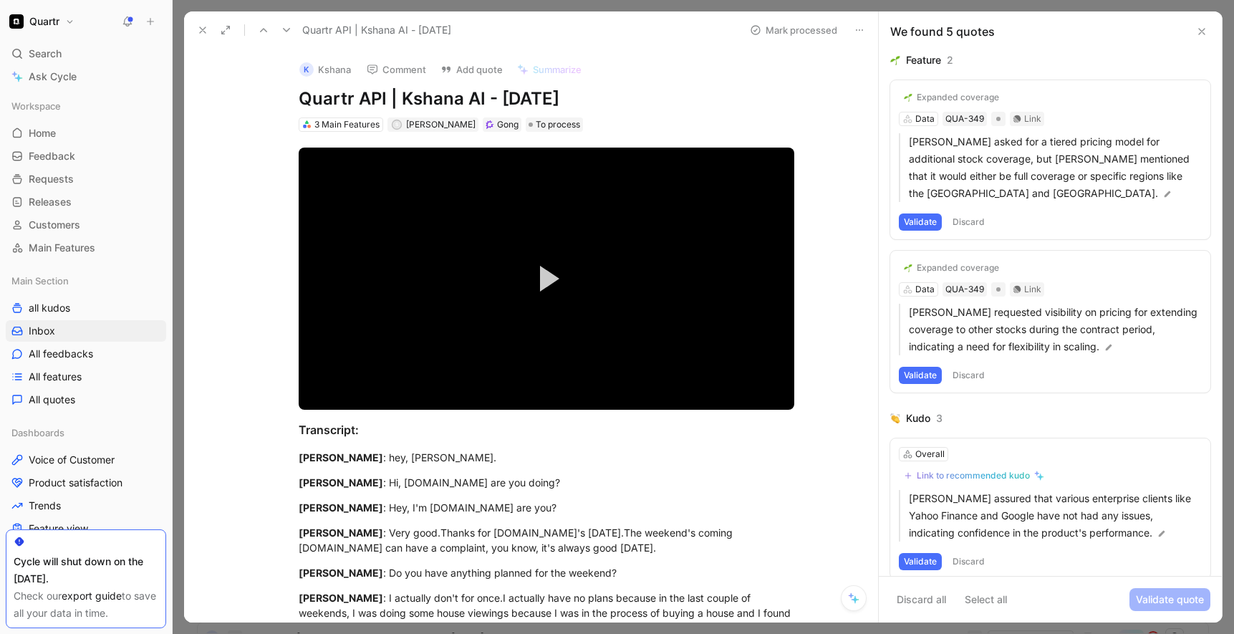
click at [968, 223] on button "Discard" at bounding box center [969, 221] width 42 height 17
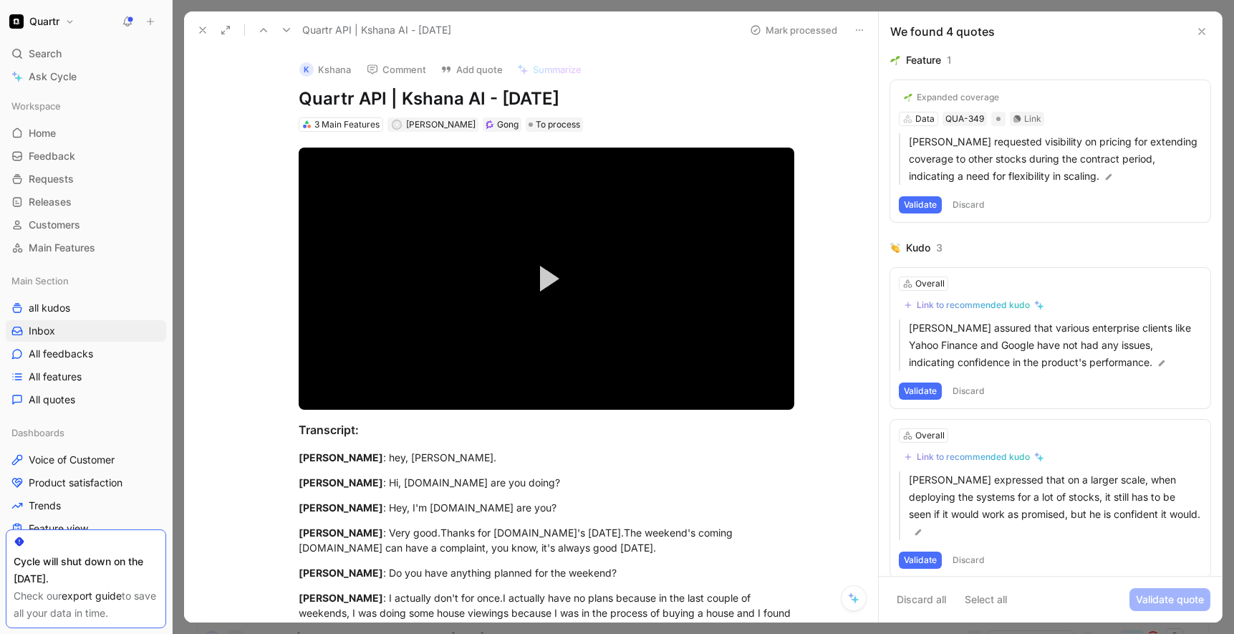
click at [964, 204] on button "Discard" at bounding box center [969, 204] width 42 height 17
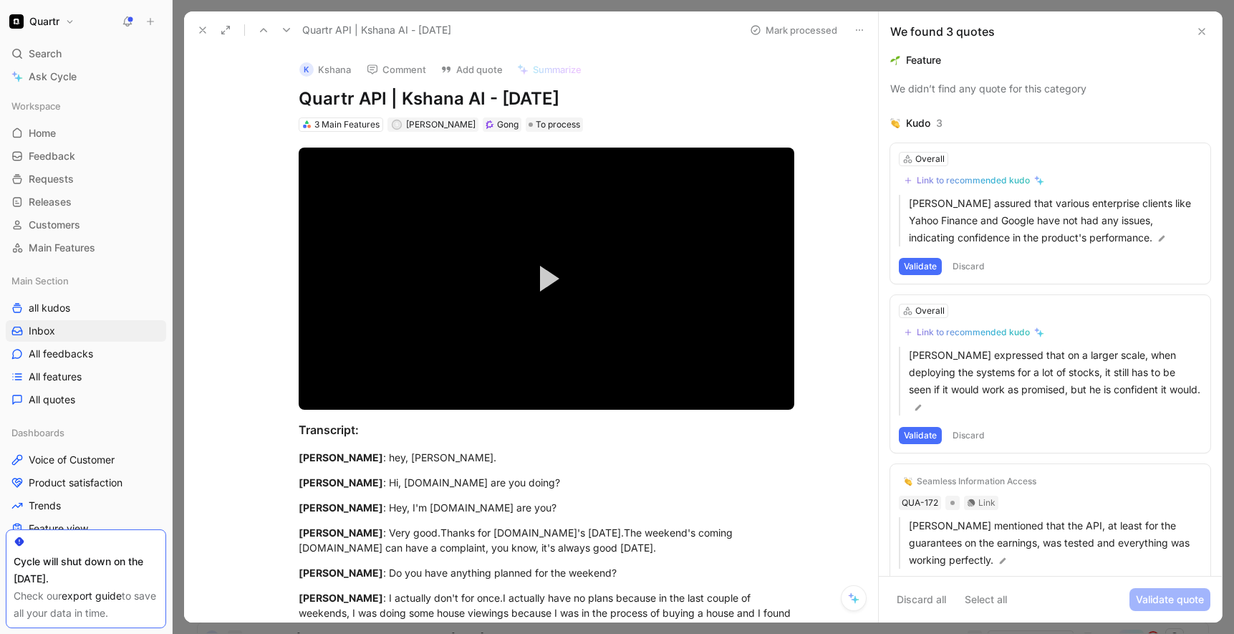
click at [970, 266] on button "Discard" at bounding box center [969, 266] width 42 height 17
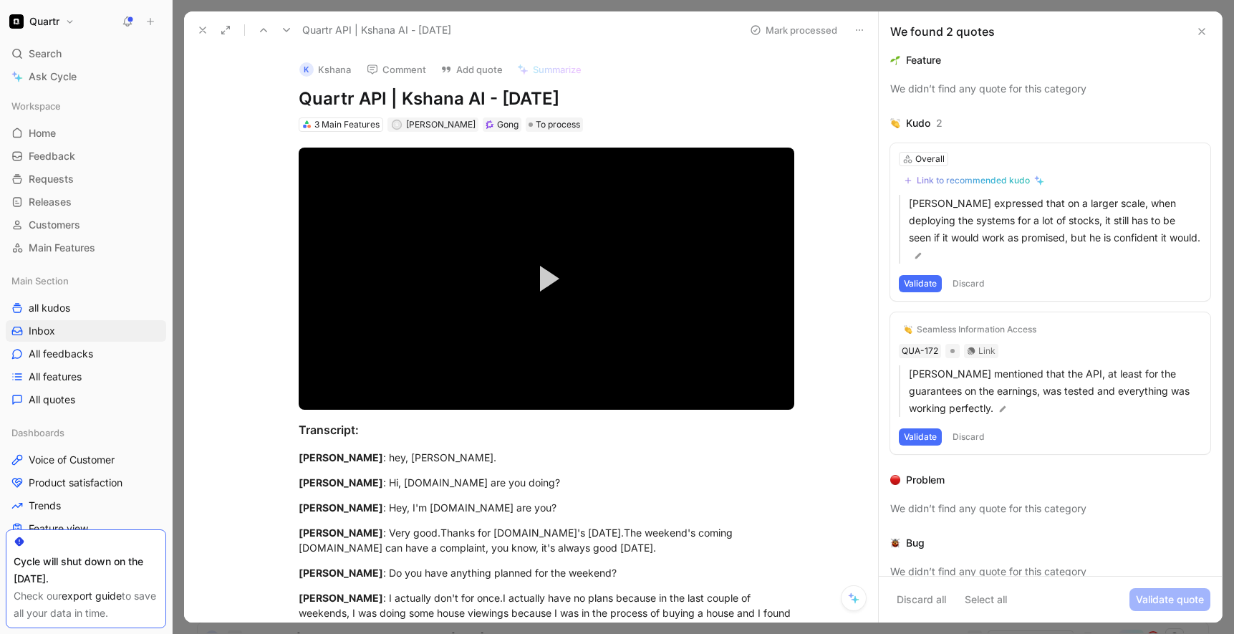
click at [976, 282] on button "Discard" at bounding box center [969, 283] width 42 height 17
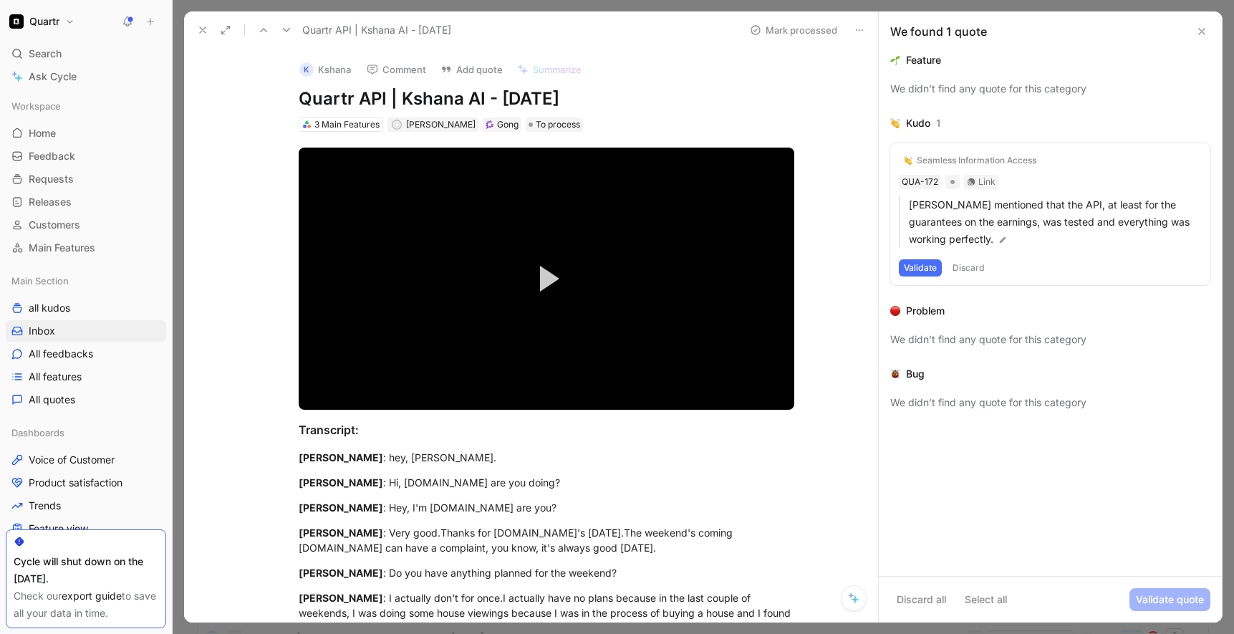
click at [972, 271] on button "Discard" at bounding box center [969, 267] width 42 height 17
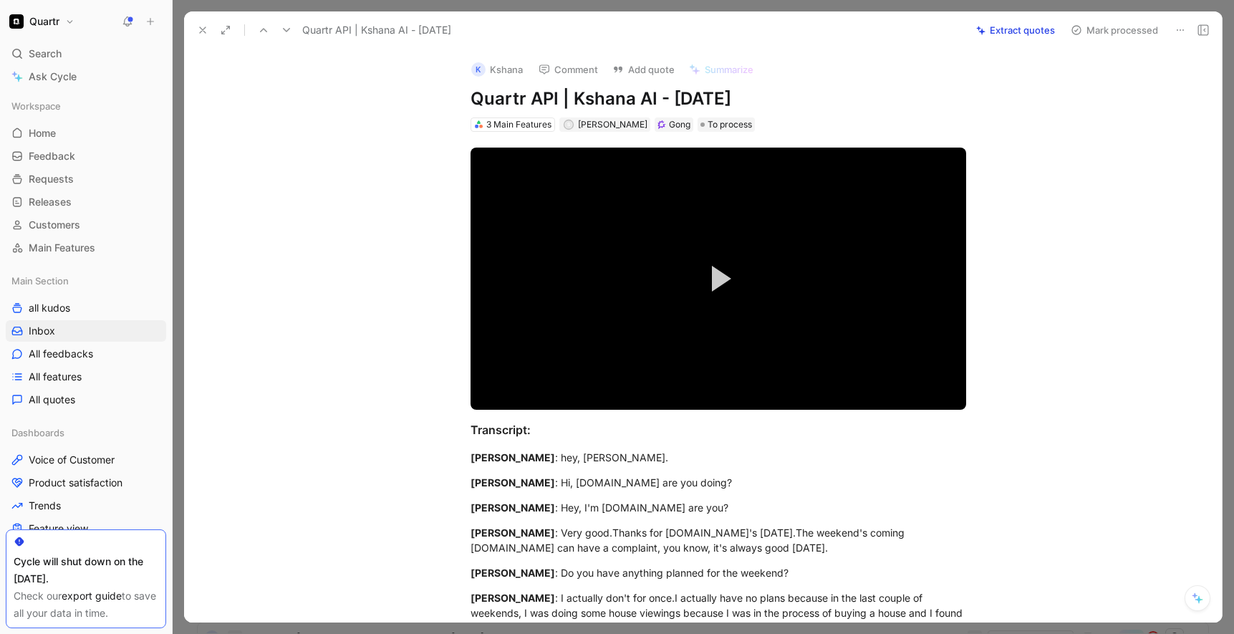
click at [1132, 27] on button "Mark processed" at bounding box center [1115, 30] width 100 height 20
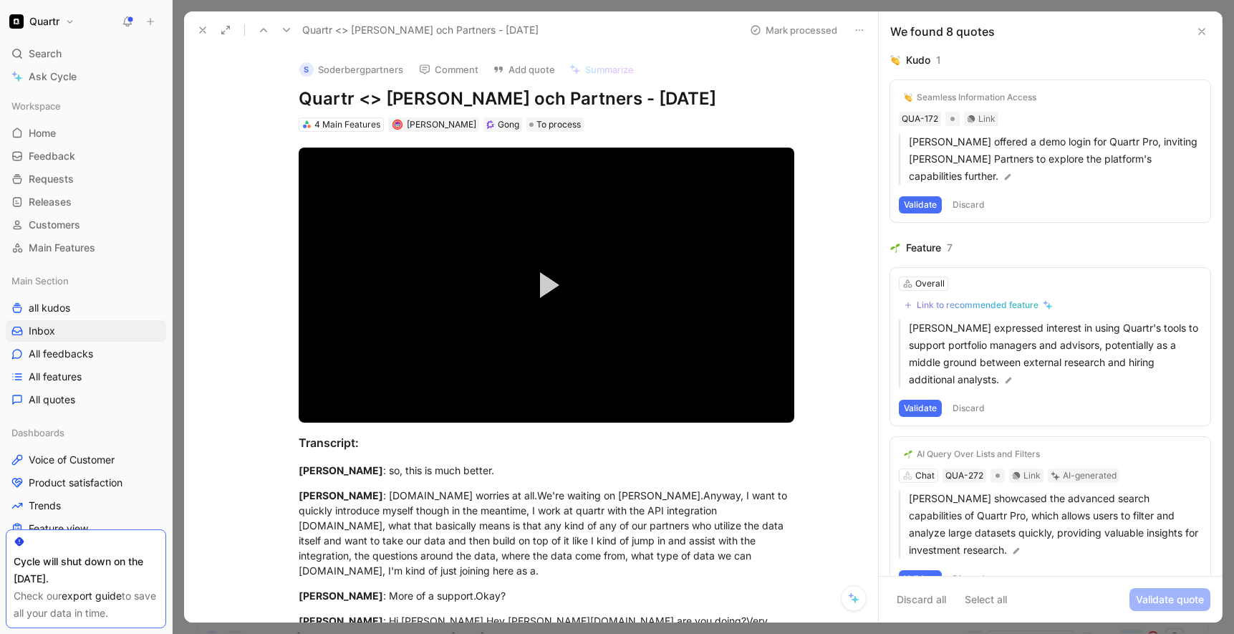
click at [976, 203] on button "Discard" at bounding box center [969, 204] width 42 height 17
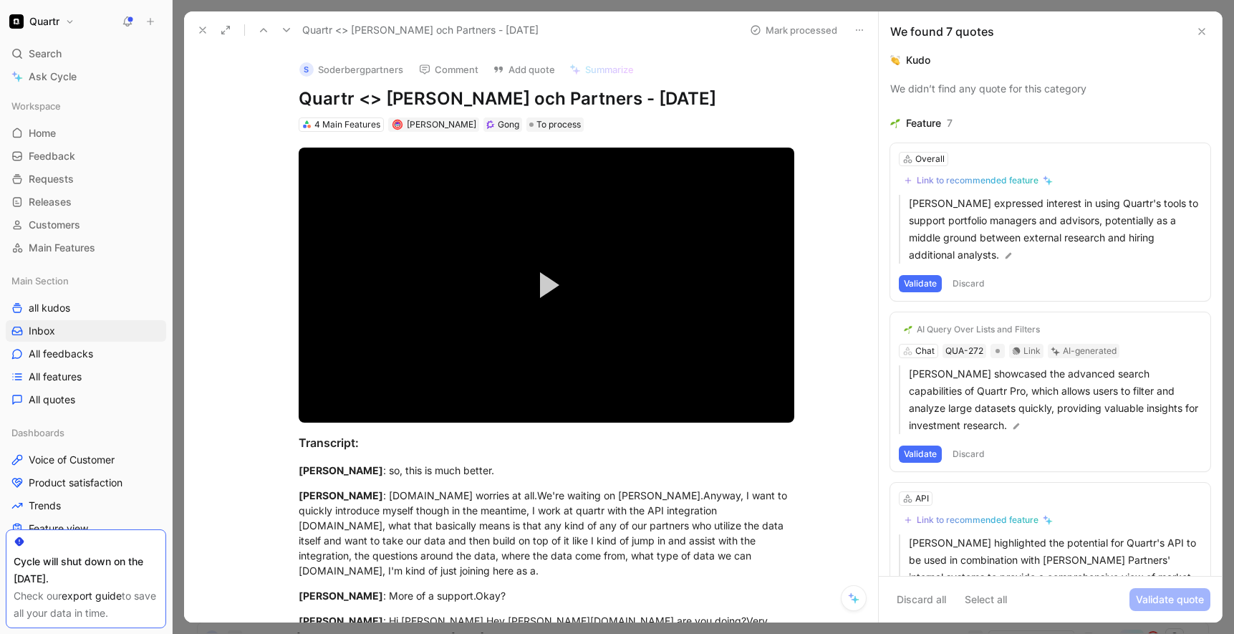
click at [964, 282] on button "Discard" at bounding box center [969, 283] width 42 height 17
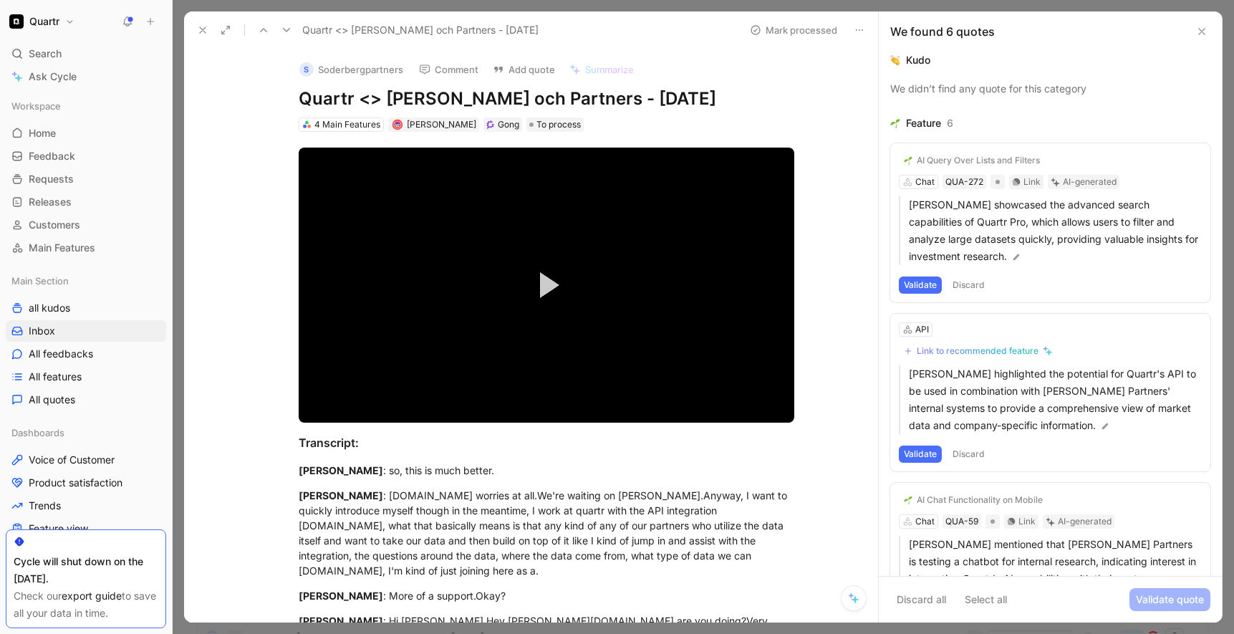
click at [974, 282] on button "Discard" at bounding box center [969, 285] width 42 height 17
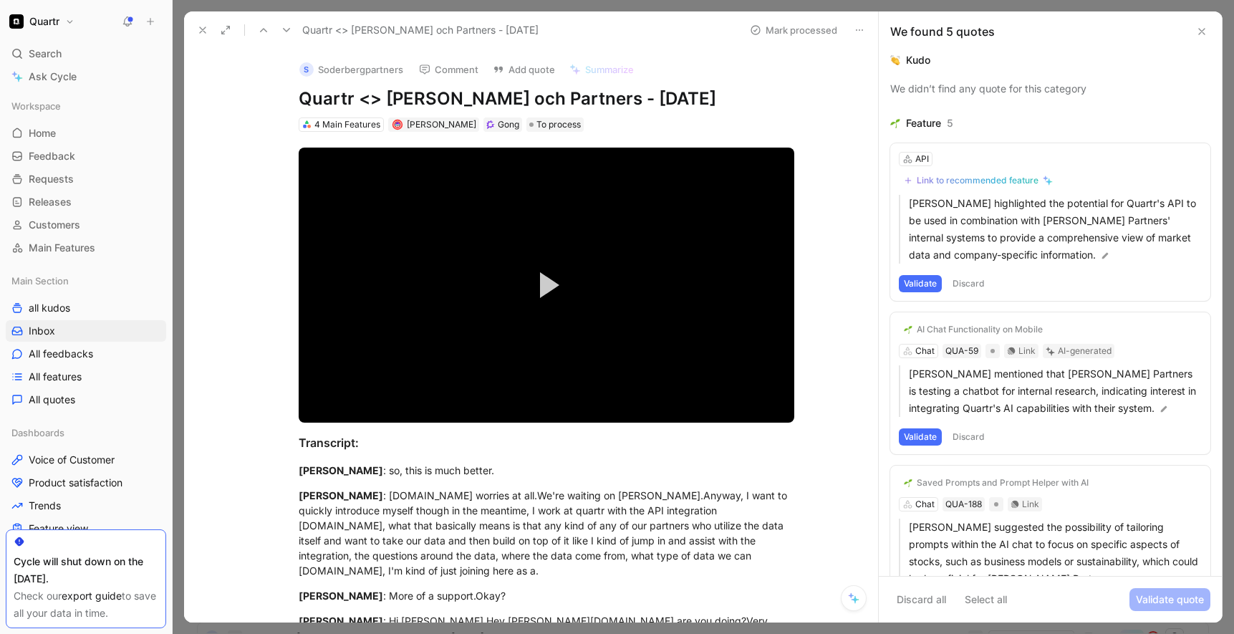
click at [974, 282] on button "Discard" at bounding box center [969, 283] width 42 height 17
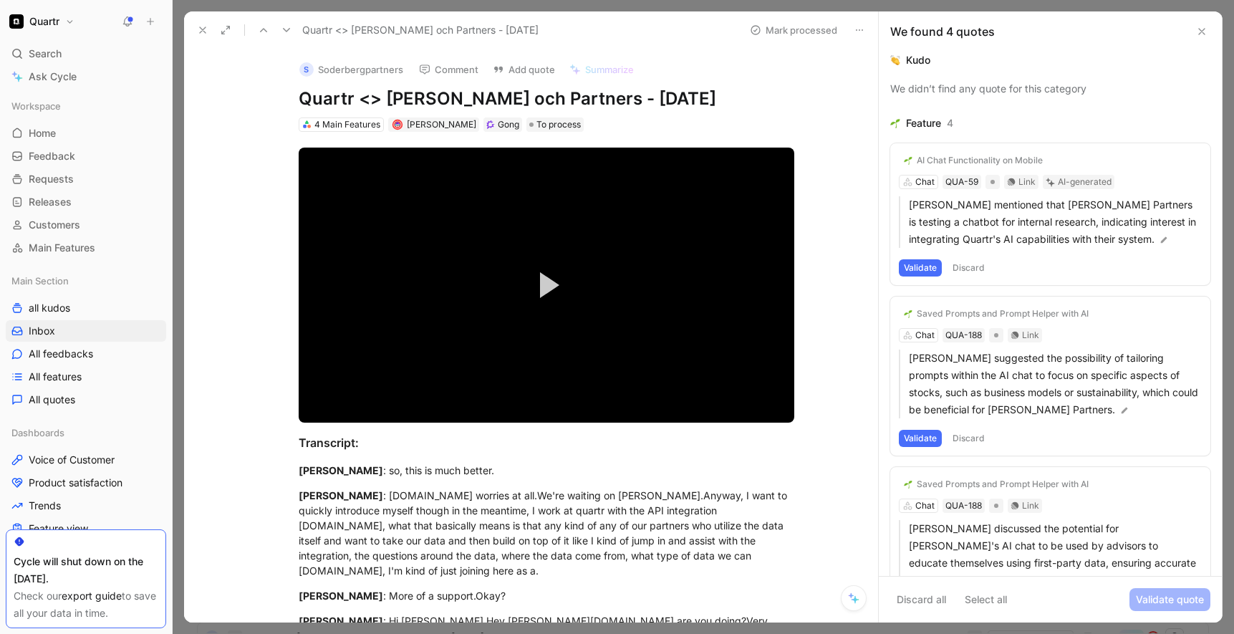
click at [974, 266] on button "Discard" at bounding box center [969, 267] width 42 height 17
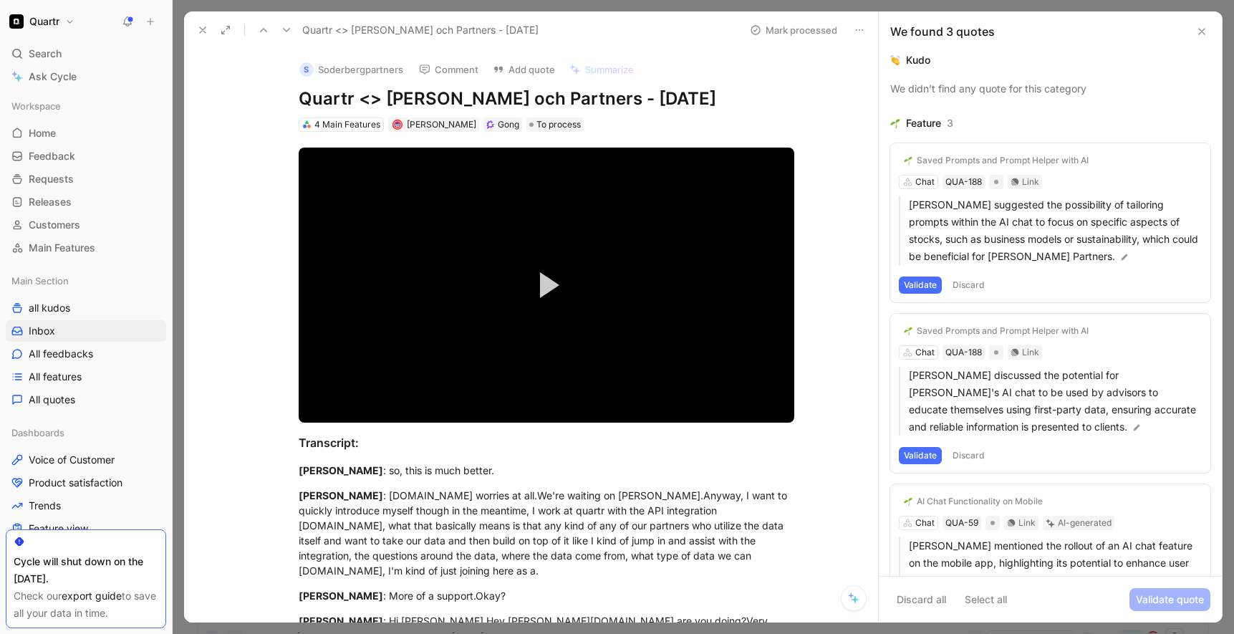
click at [976, 284] on button "Discard" at bounding box center [969, 285] width 42 height 17
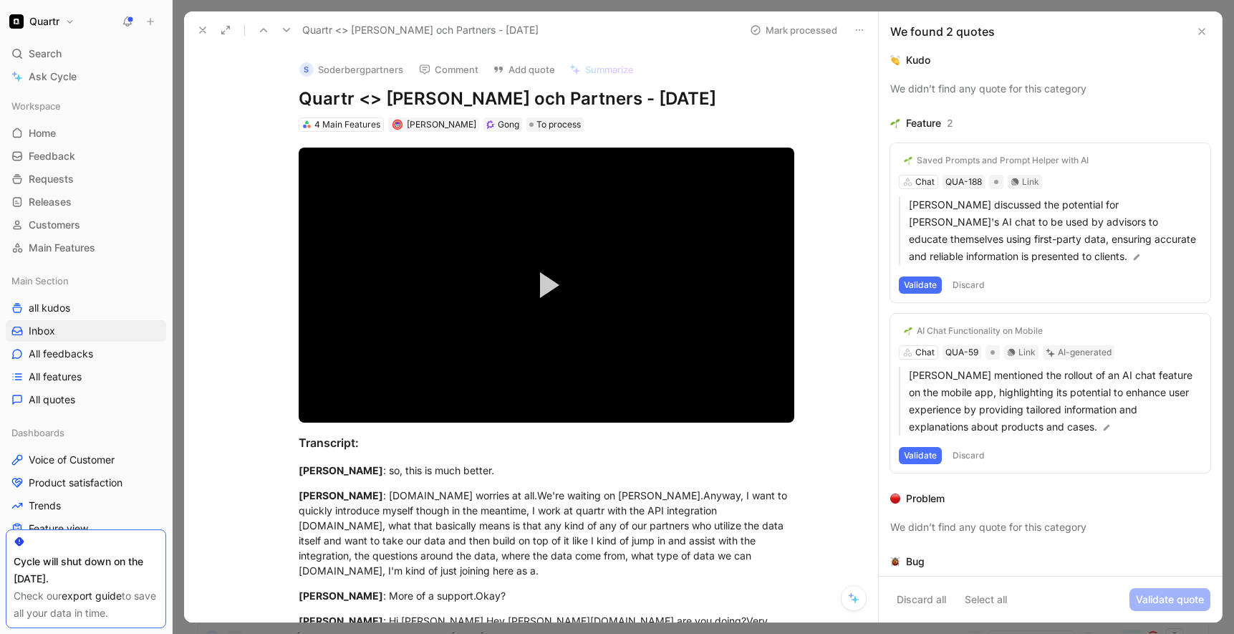
click at [976, 284] on button "Discard" at bounding box center [969, 285] width 42 height 17
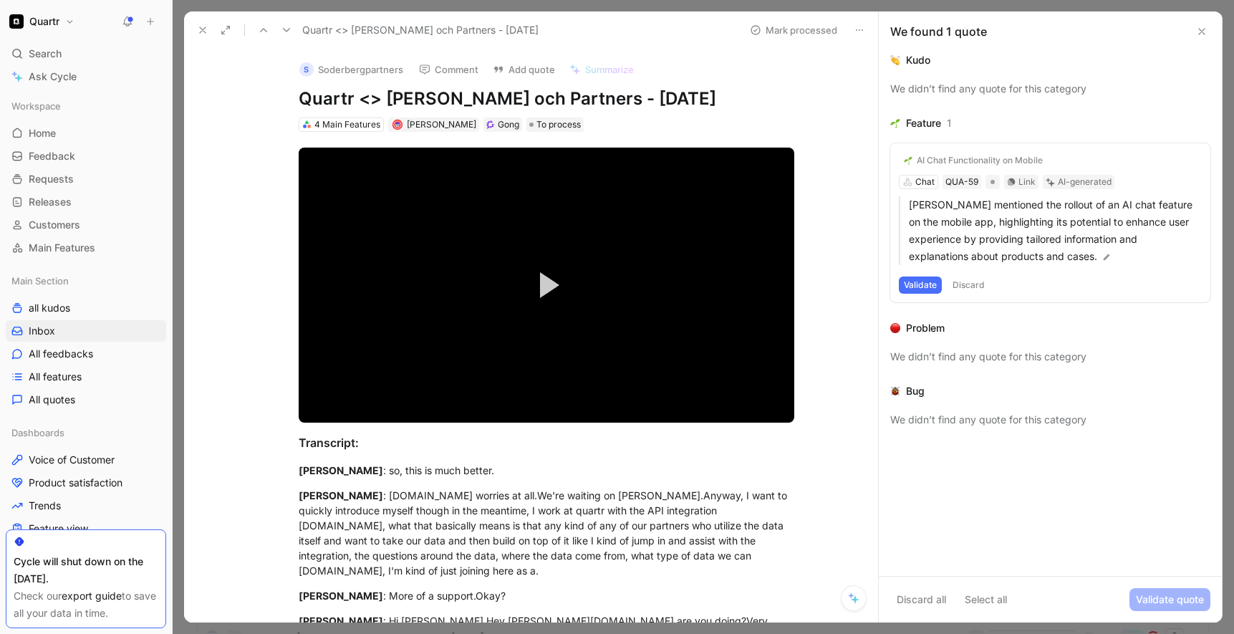
click at [974, 284] on button "Discard" at bounding box center [969, 285] width 42 height 17
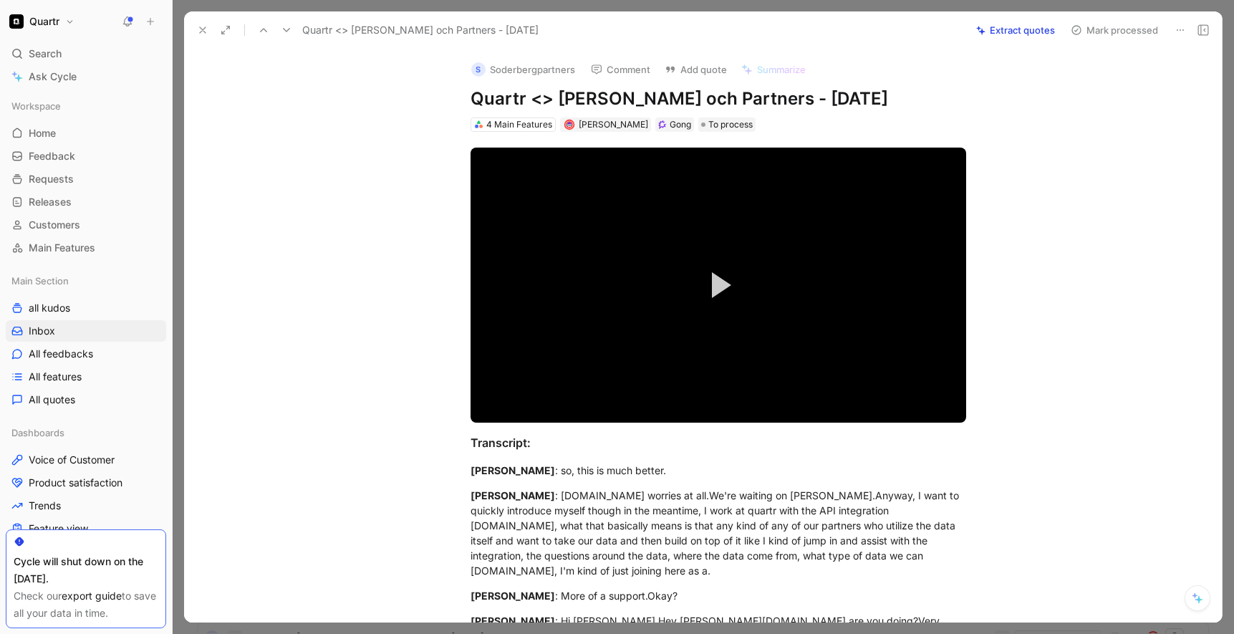
click at [1136, 27] on button "Mark processed" at bounding box center [1115, 30] width 100 height 20
